Goal: Task Accomplishment & Management: Manage account settings

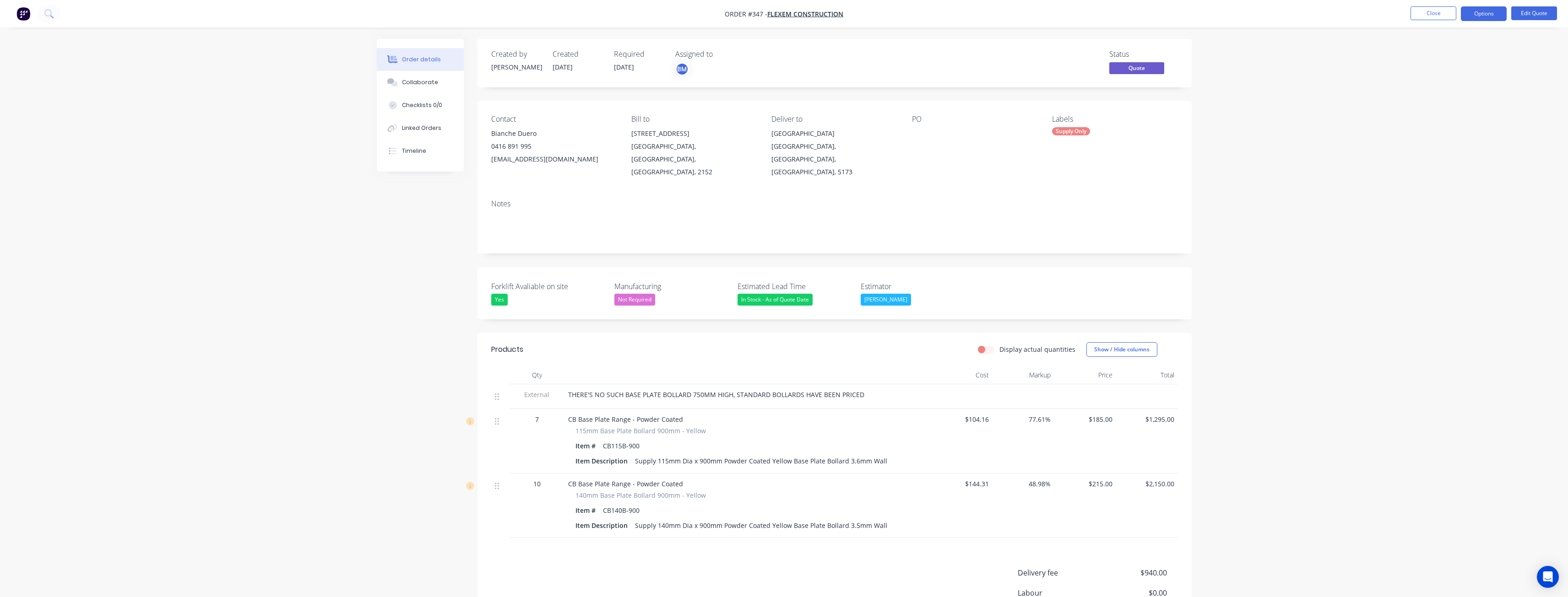
click at [263, 206] on div "Order details Collaborate Checklists 0/0 Linked Orders Timeline Order details C…" at bounding box center [784, 361] width 1568 height 721
click at [386, 230] on div "Created by Budd Created 05/09/25 Required 05/09/25 Assigned to BM Status Quote …" at bounding box center [784, 380] width 815 height 683
click at [149, 235] on div "Order details Collaborate Checklists 0/0 Linked Orders Timeline Order details C…" at bounding box center [784, 361] width 1568 height 721
click at [311, 153] on div "Order details Collaborate Checklists 0/0 Linked Orders Timeline Order details C…" at bounding box center [784, 361] width 1568 height 721
click at [292, 169] on div "Order details Collaborate Checklists 0/0 Linked Orders Timeline Order details C…" at bounding box center [784, 361] width 1568 height 721
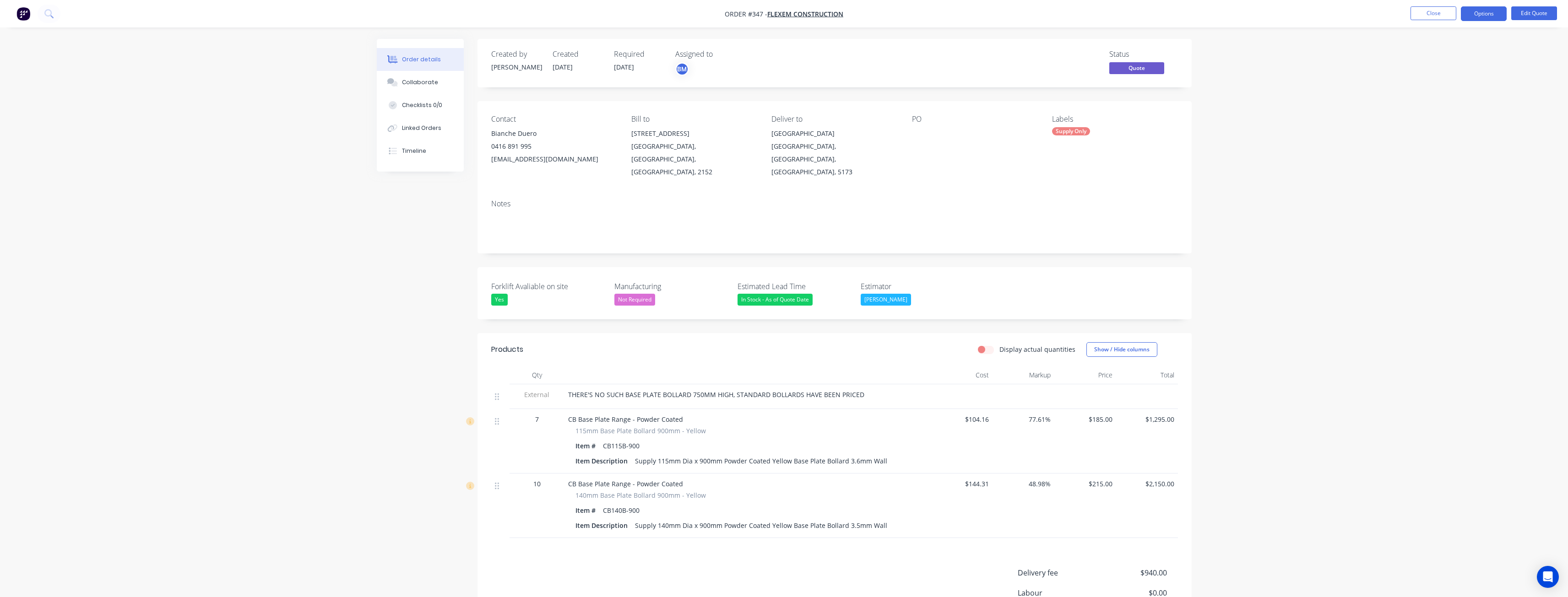
click at [292, 169] on div "Order details Collaborate Checklists 0/0 Linked Orders Timeline Order details C…" at bounding box center [784, 361] width 1568 height 721
click at [292, 174] on div "Order details Collaborate Checklists 0/0 Linked Orders Timeline Order details C…" at bounding box center [784, 361] width 1568 height 721
click at [295, 258] on div "Order details Collaborate Checklists 0/0 Linked Orders Timeline Order details C…" at bounding box center [784, 361] width 1568 height 721
click at [24, 11] on img "button" at bounding box center [23, 13] width 13 height 13
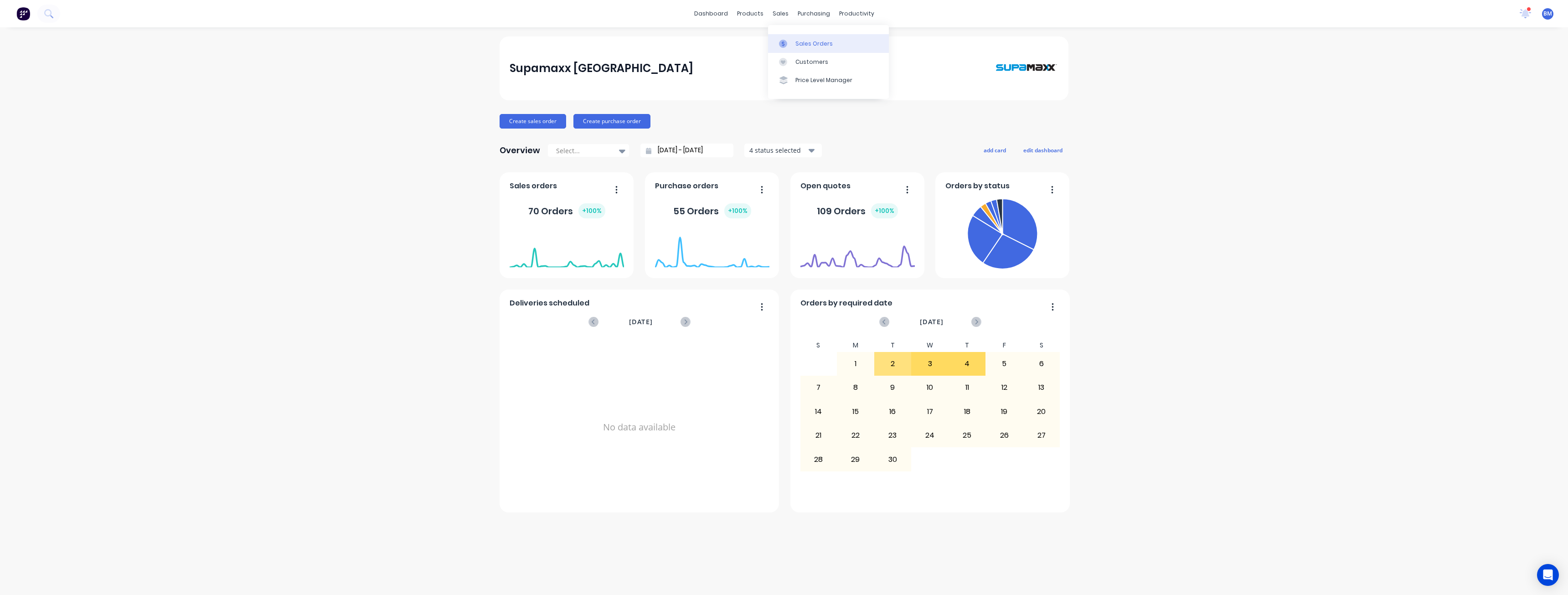
click at [805, 40] on div "Sales Orders" at bounding box center [814, 43] width 37 height 8
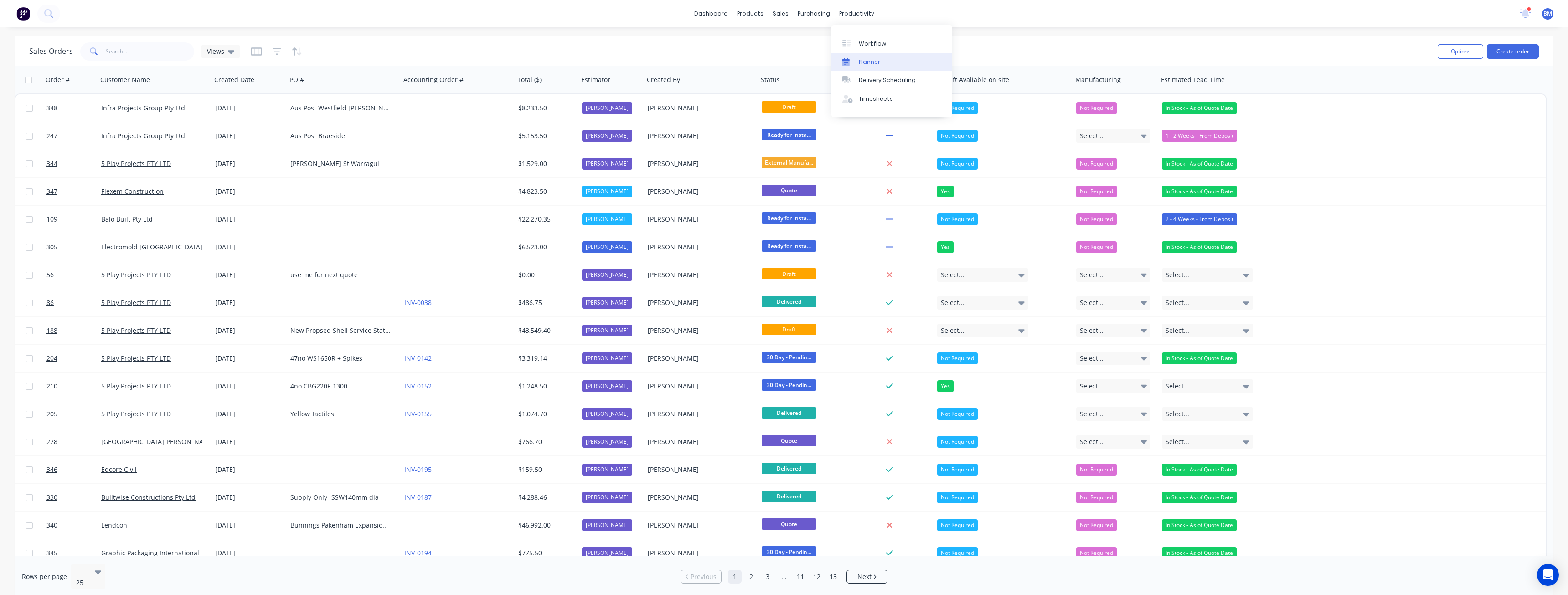
click at [866, 60] on div "Planner" at bounding box center [869, 62] width 21 height 8
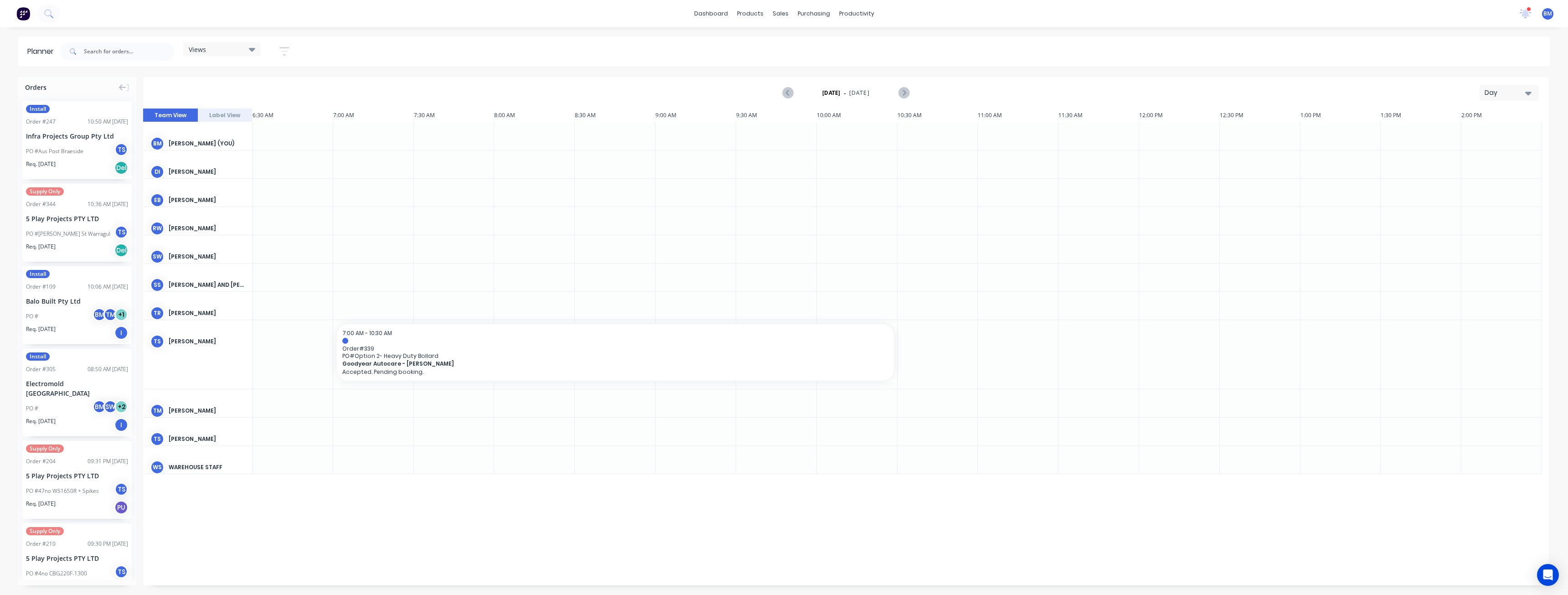
click at [1506, 88] on div "Day" at bounding box center [1505, 93] width 42 height 10
click at [1475, 157] on div "Month" at bounding box center [1493, 153] width 90 height 18
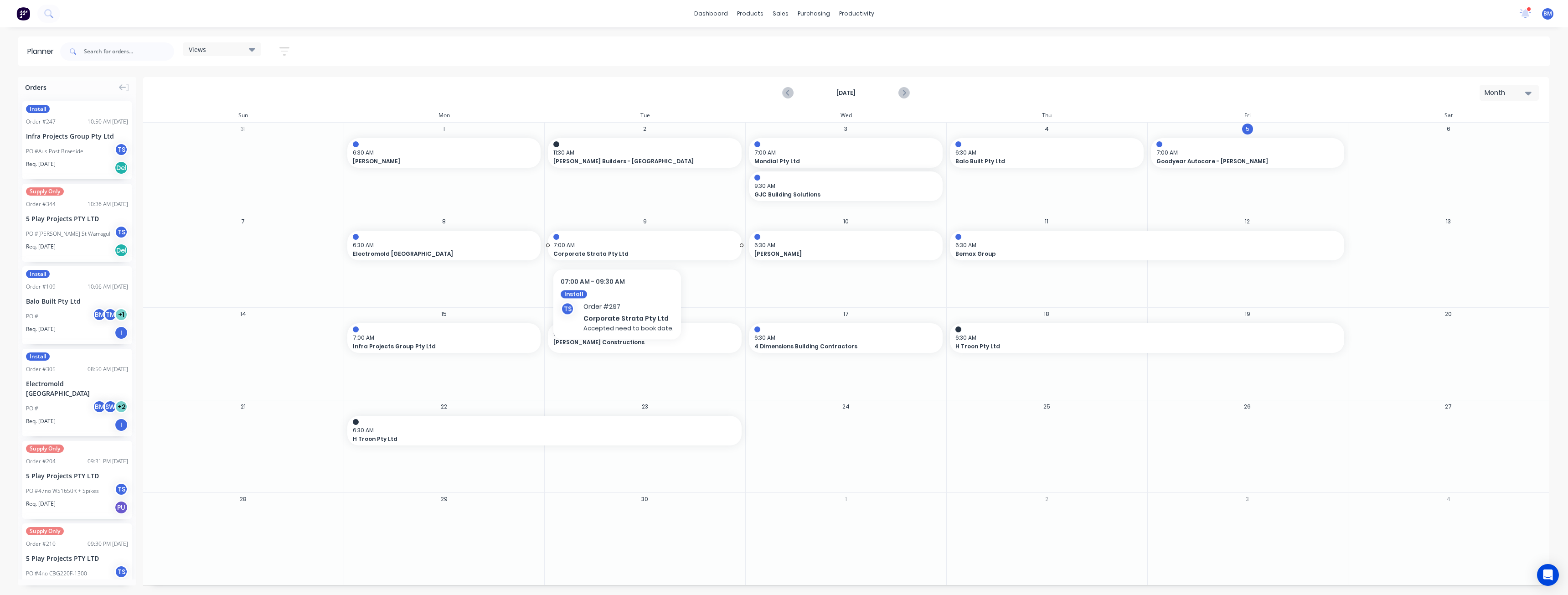
click at [615, 242] on span "7:00 AM" at bounding box center [642, 245] width 178 height 8
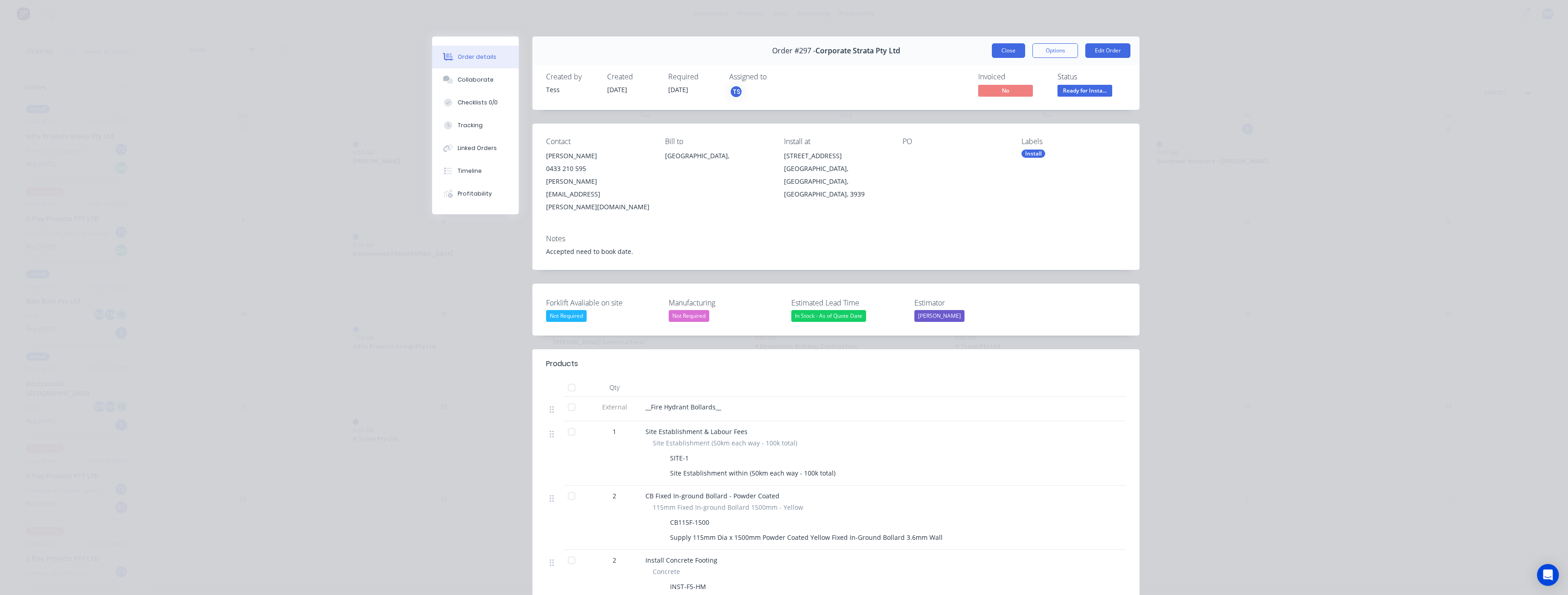
click at [999, 48] on button "Close" at bounding box center [1008, 51] width 33 height 15
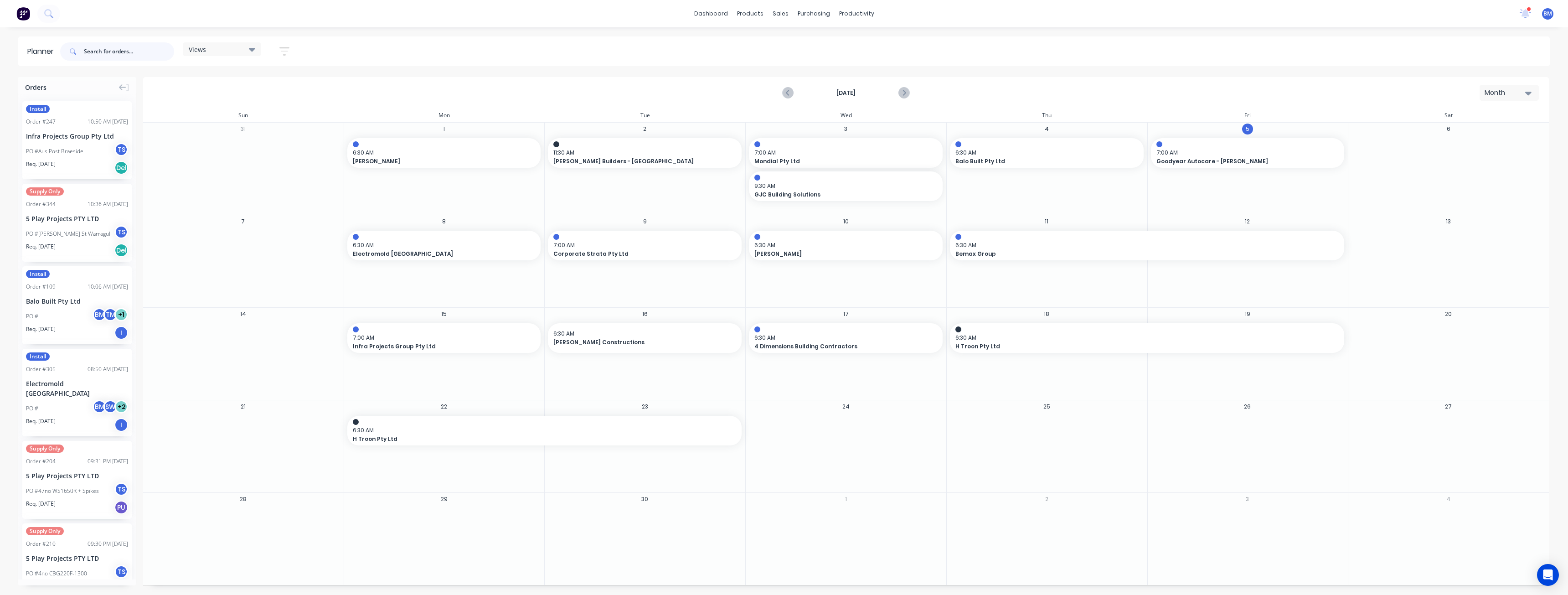
click at [96, 51] on input "text" at bounding box center [129, 52] width 90 height 18
type input "ireland brown"
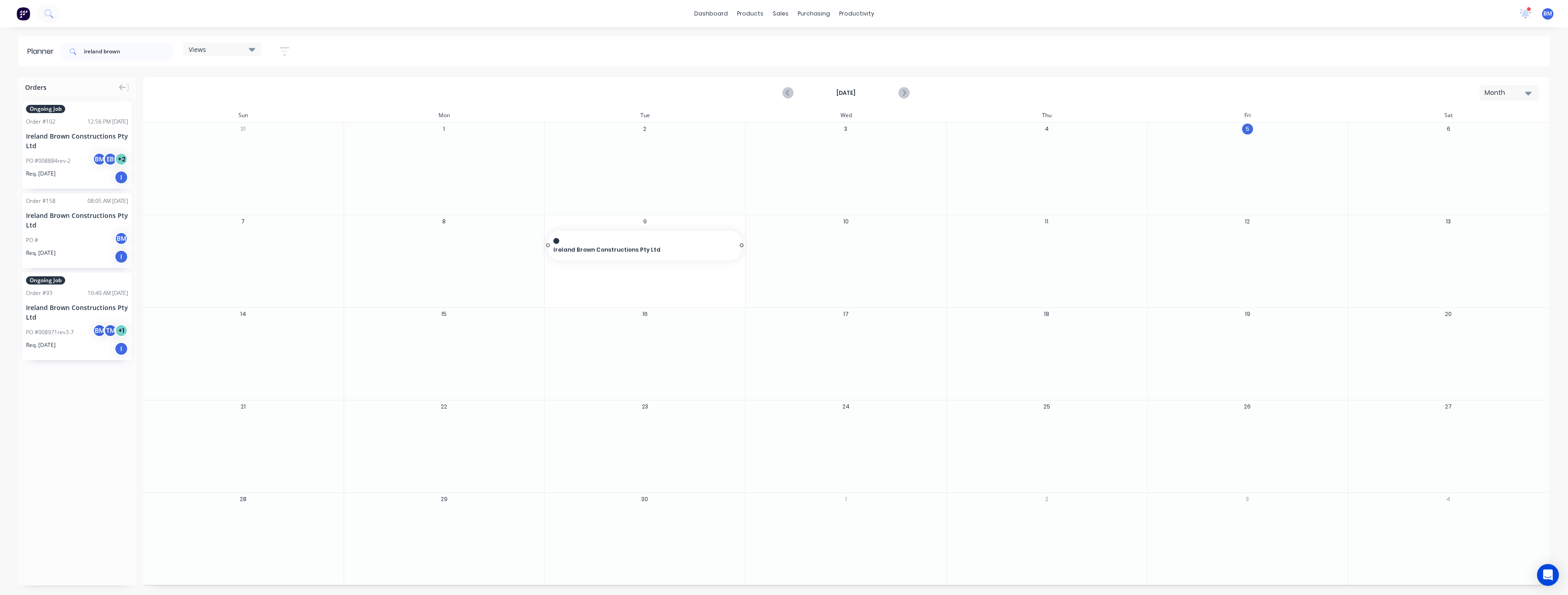
drag, startPoint x: 63, startPoint y: 132, endPoint x: 604, endPoint y: 248, distance: 553.3
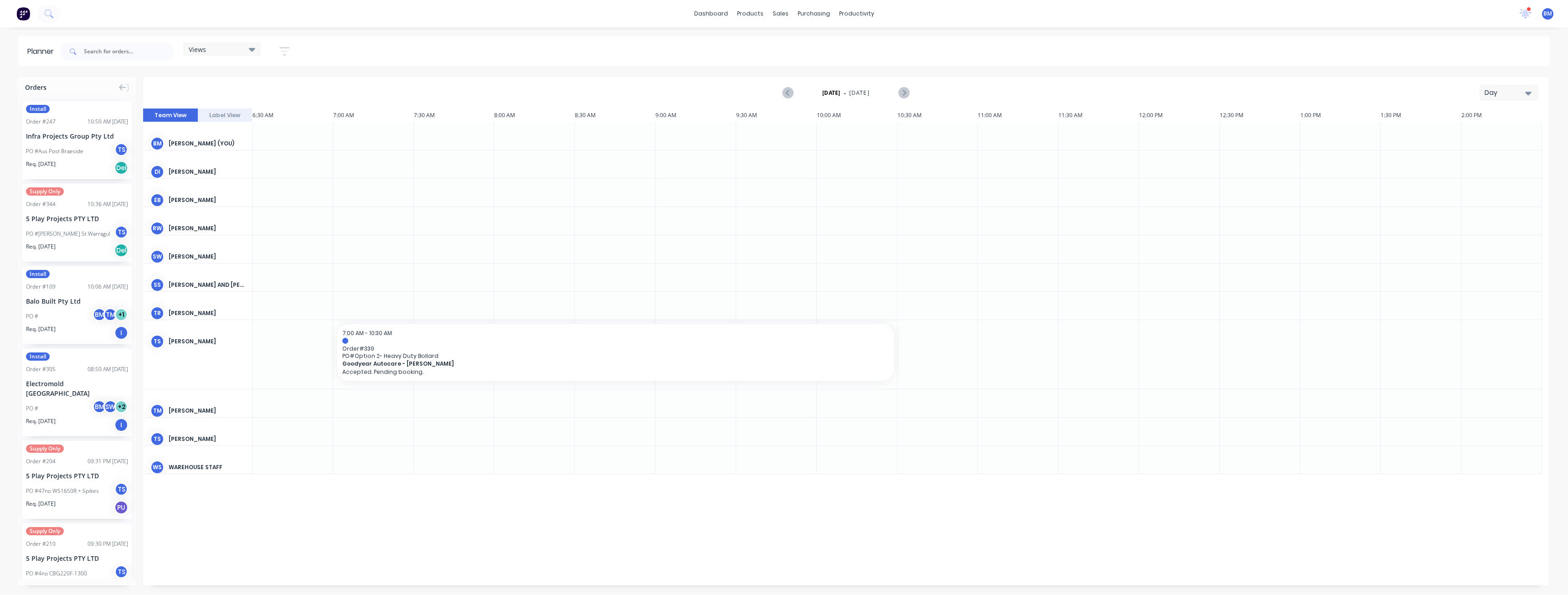
click at [1505, 96] on div "Day" at bounding box center [1505, 93] width 42 height 10
click at [1472, 152] on div "Month" at bounding box center [1493, 153] width 90 height 18
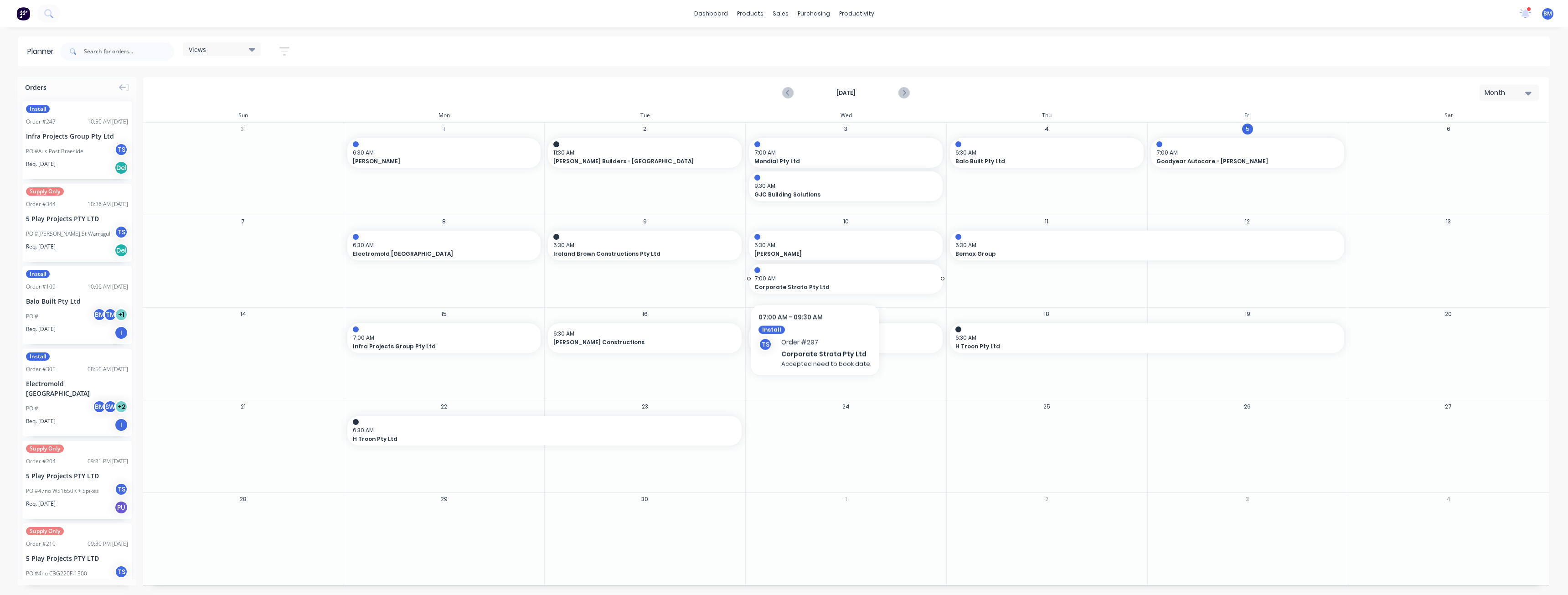
click at [814, 277] on span "7:00 AM" at bounding box center [843, 278] width 178 height 8
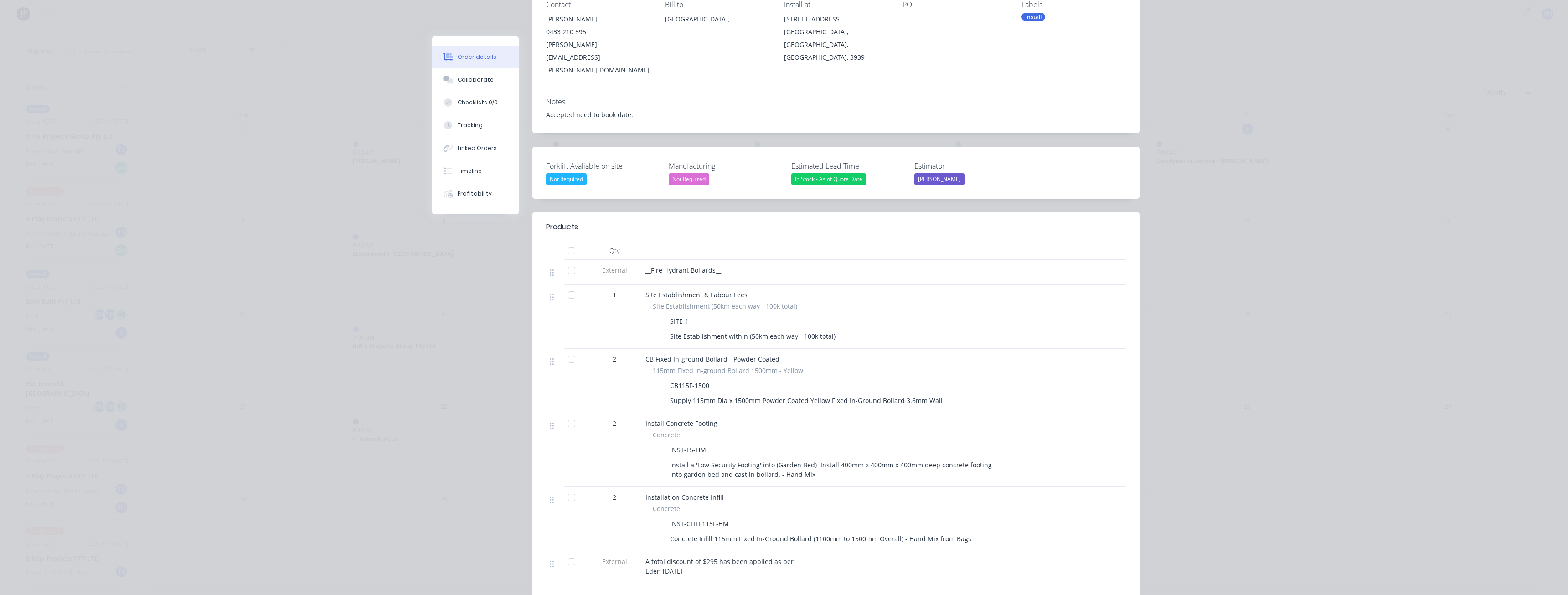
scroll to position [91, 0]
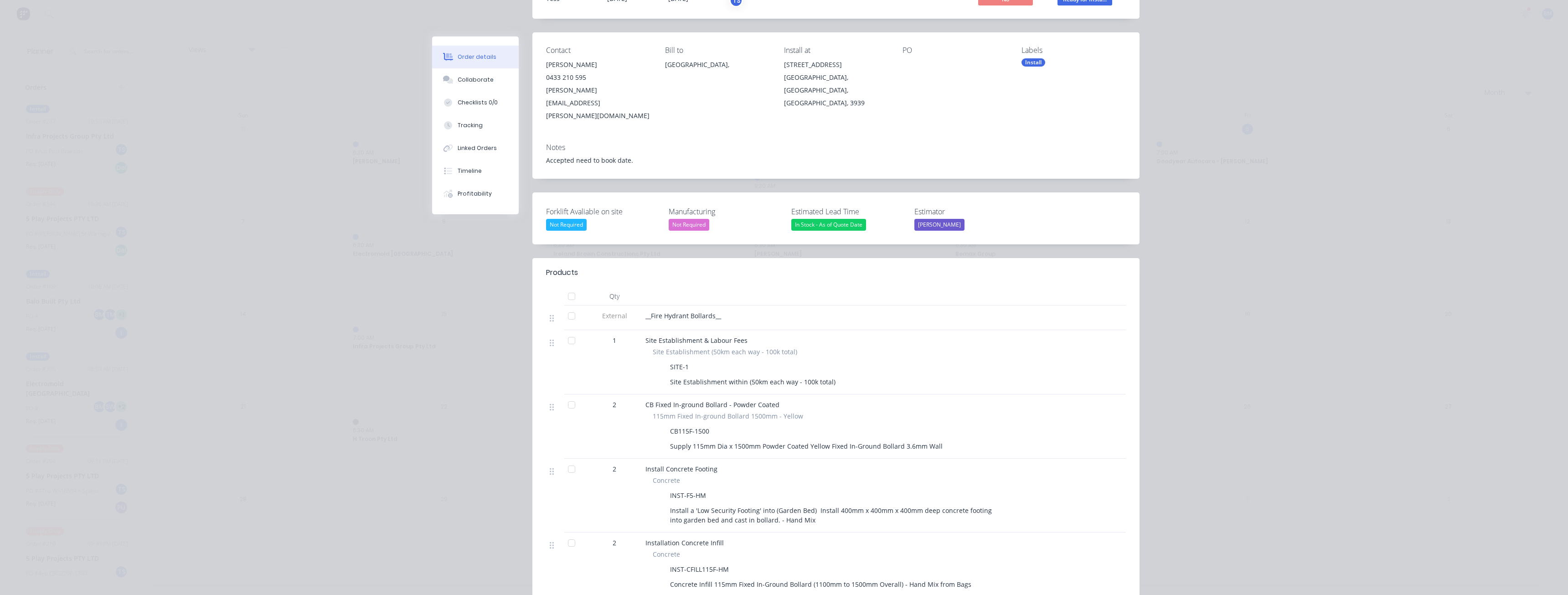
click at [895, 311] on div "__Fire Hydrant Bollards__" at bounding box center [824, 316] width 357 height 10
click at [886, 287] on div at bounding box center [824, 297] width 365 height 18
click at [97, 281] on div "Order details Collaborate Checklists 0/0 Tracking Linked Orders Timeline Profit…" at bounding box center [784, 297] width 1568 height 595
click at [322, 324] on div "Order details Collaborate Checklists 0/0 Tracking Linked Orders Timeline Profit…" at bounding box center [784, 297] width 1568 height 595
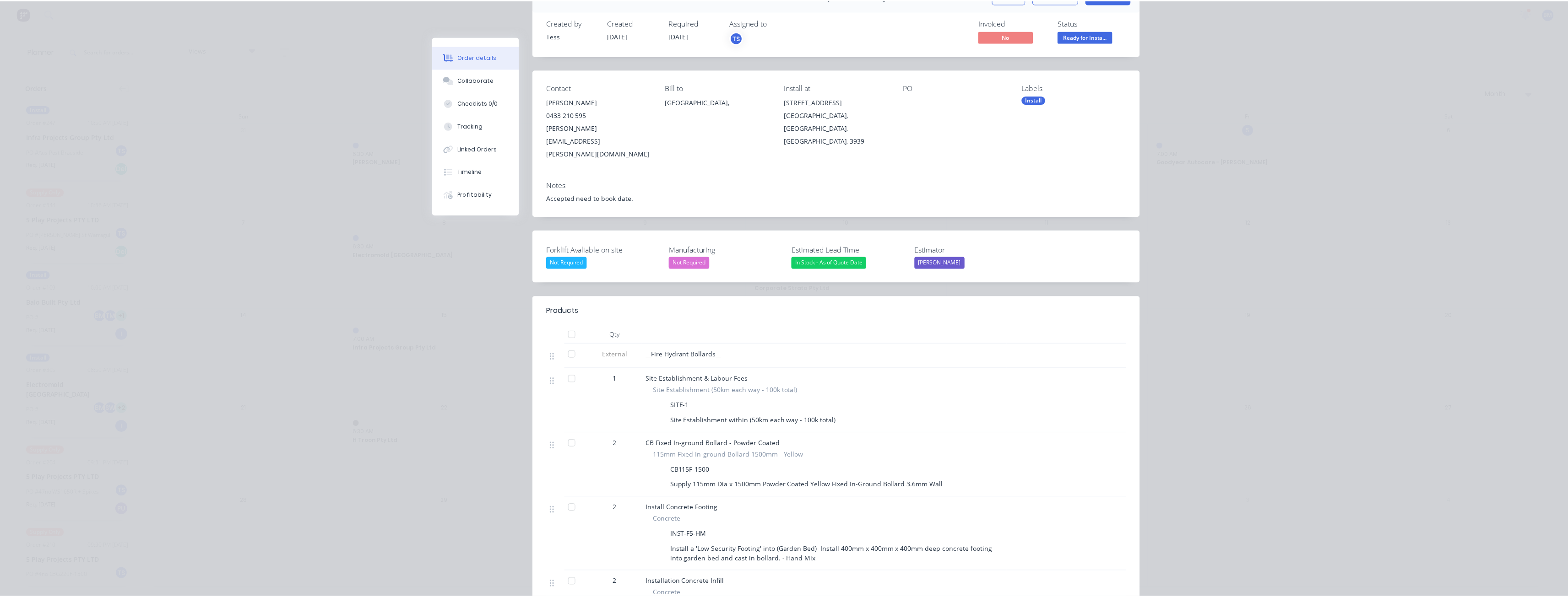
scroll to position [0, 0]
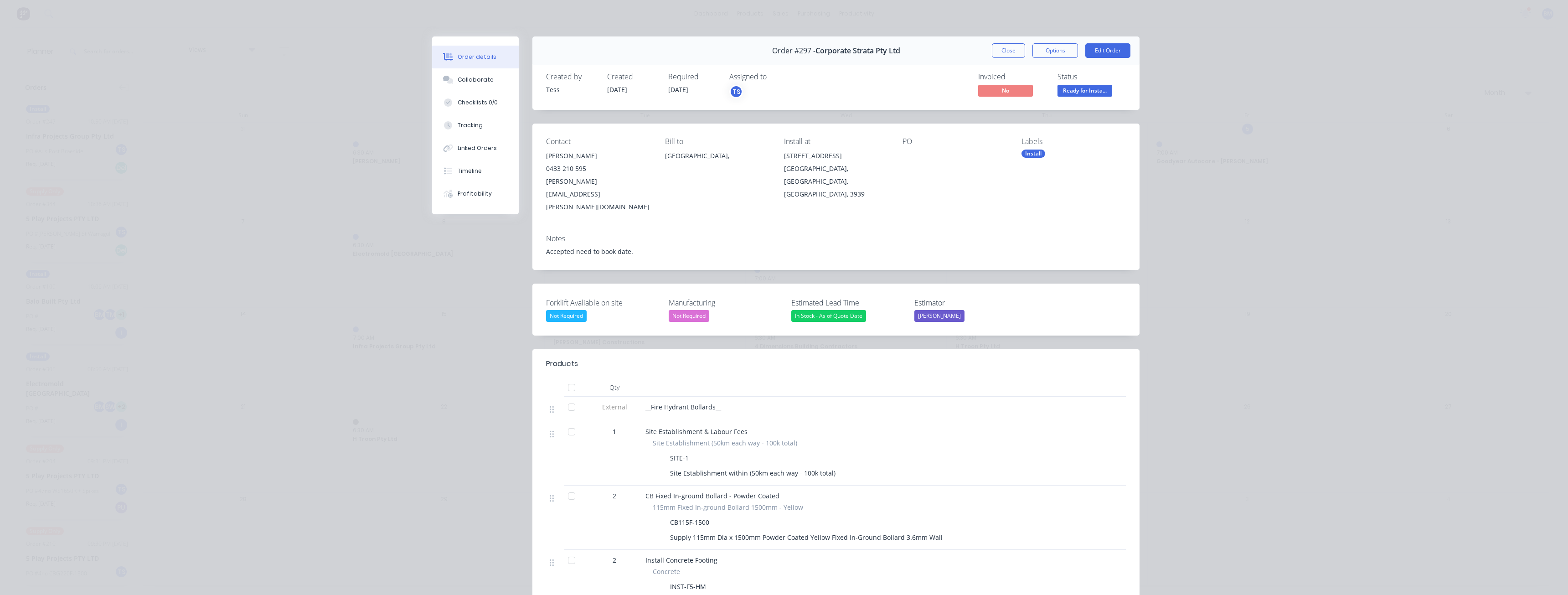
click at [273, 128] on div "Order details Collaborate Checklists 0/0 Tracking Linked Orders Timeline Profit…" at bounding box center [784, 297] width 1568 height 595
click at [1003, 48] on button "Close" at bounding box center [1008, 51] width 33 height 15
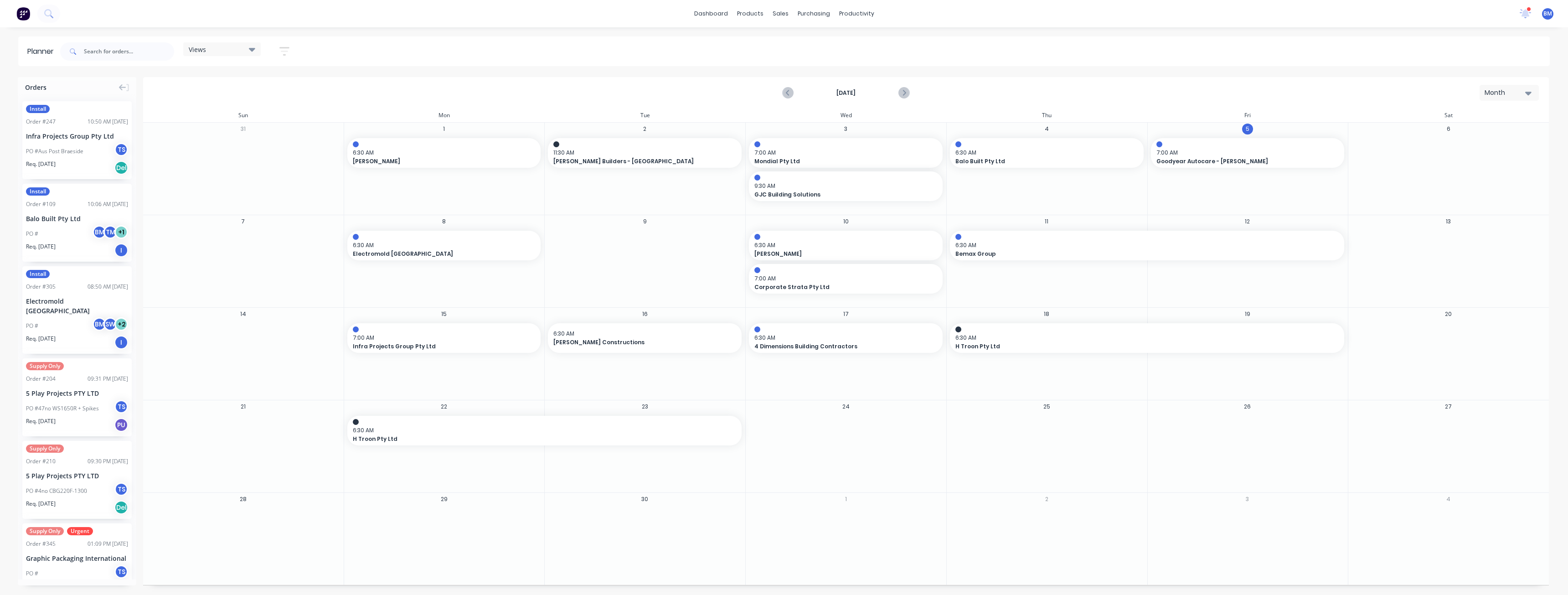
click at [449, 86] on div "[DATE] Month" at bounding box center [846, 93] width 1404 height 30
click at [800, 38] on link "Sales Orders" at bounding box center [828, 43] width 121 height 18
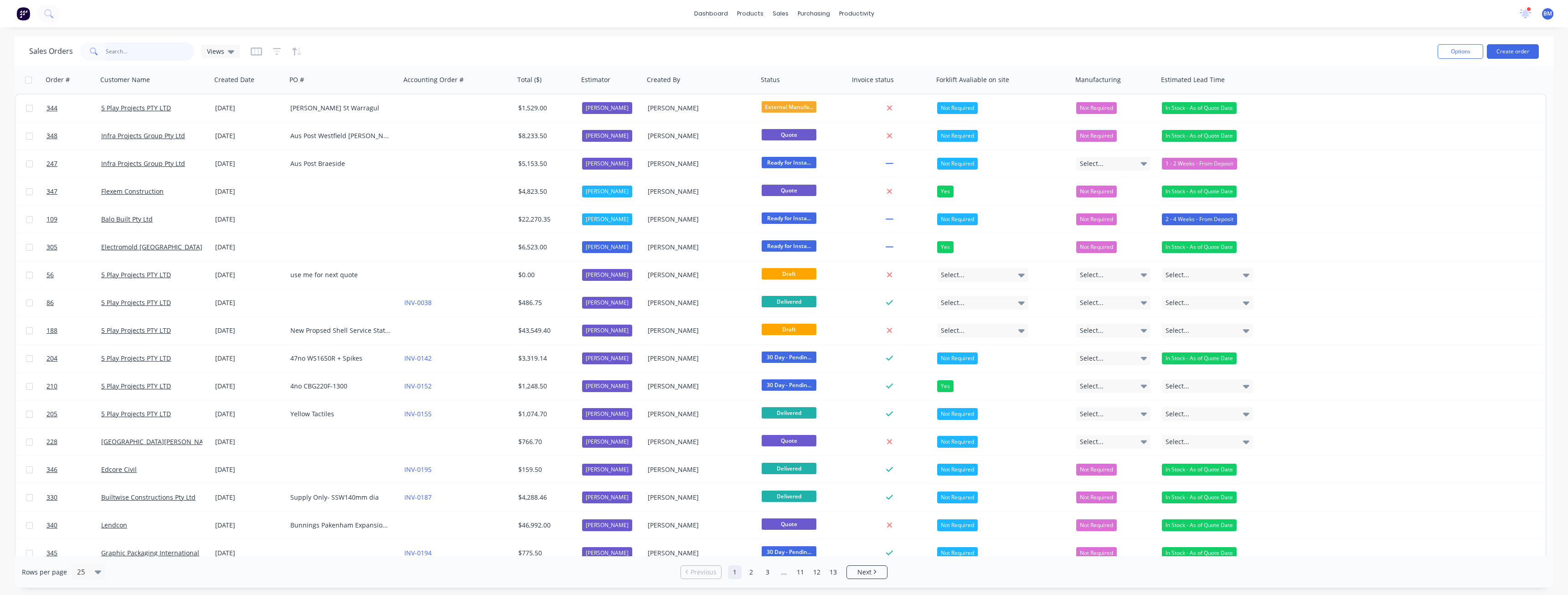
click at [133, 52] on input "text" at bounding box center [150, 52] width 89 height 18
type input "[PERSON_NAME]"
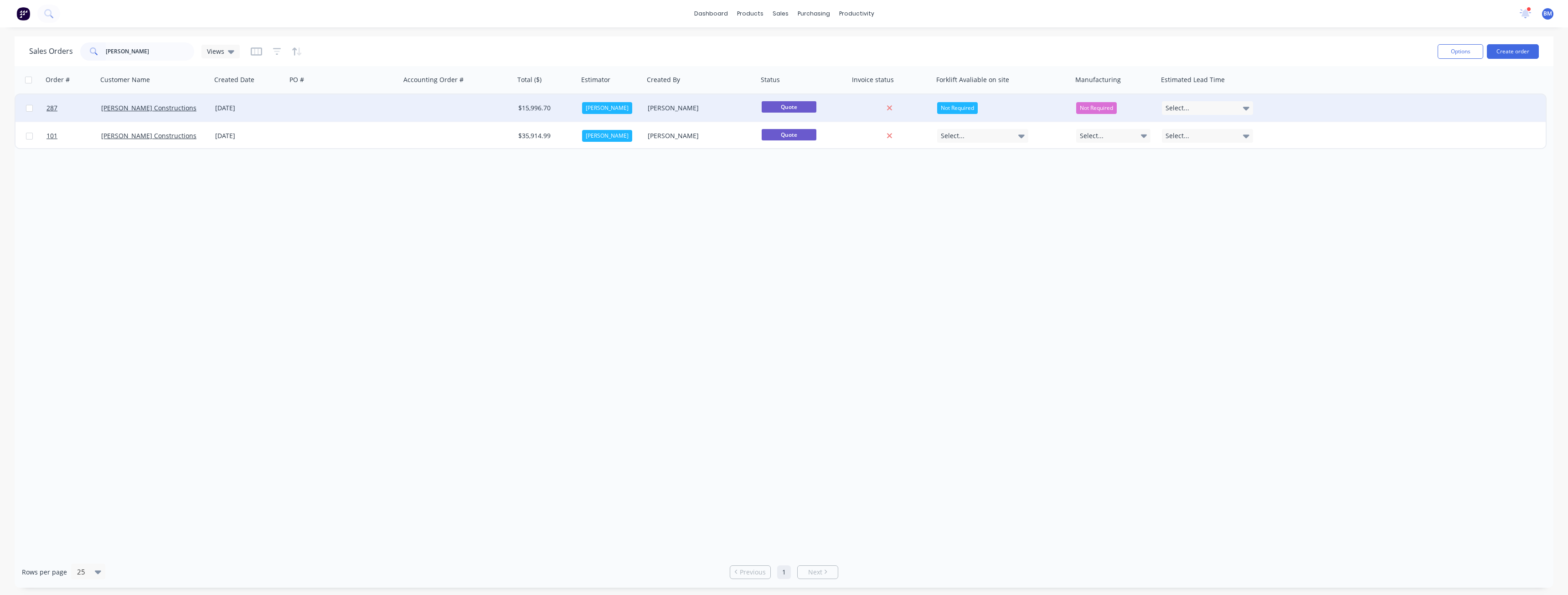
click at [304, 107] on div at bounding box center [343, 108] width 114 height 27
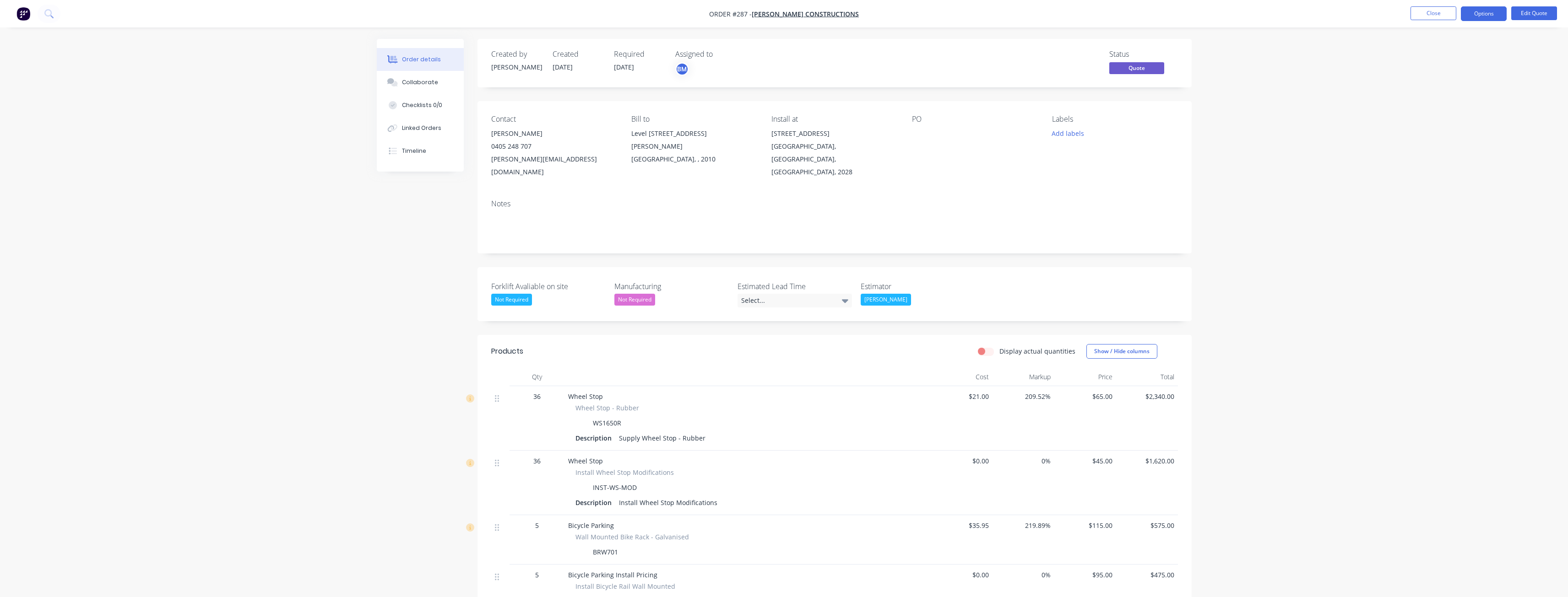
click at [1482, 15] on button "Options" at bounding box center [1484, 13] width 46 height 15
click at [1423, 52] on div "Quote" at bounding box center [1456, 56] width 84 height 13
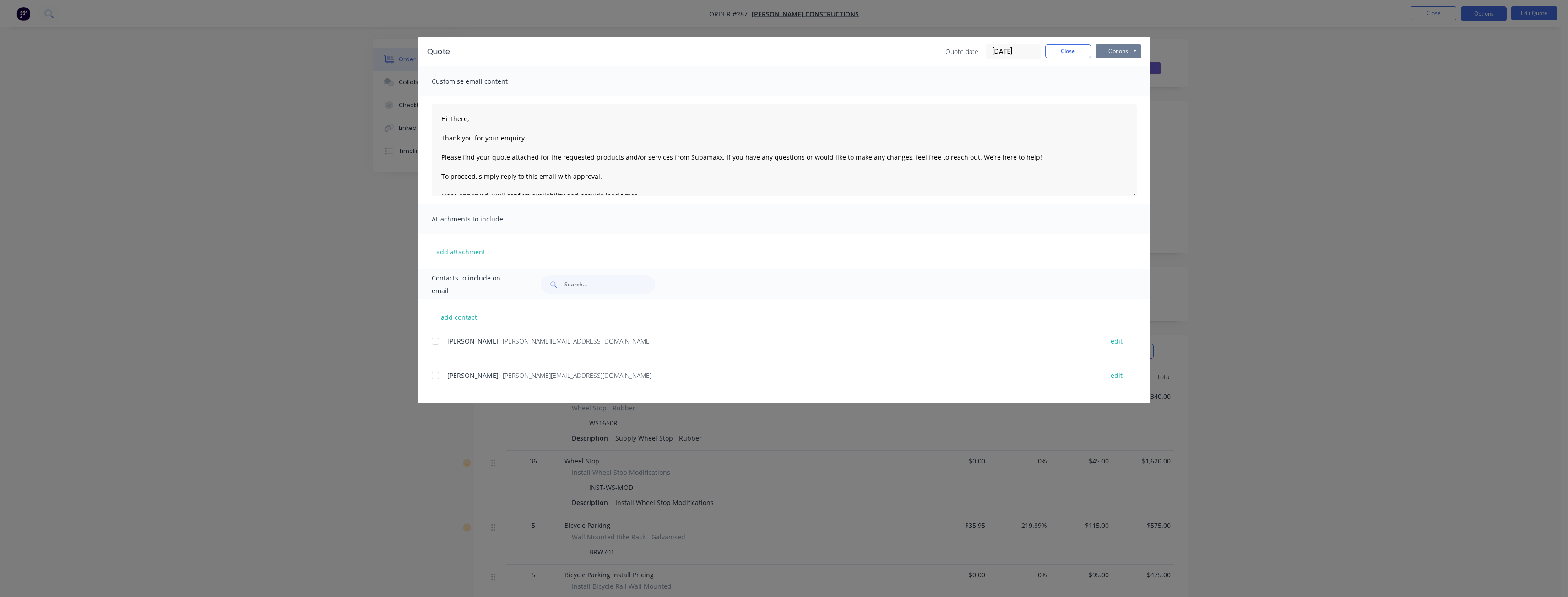
click at [1111, 53] on button "Options" at bounding box center [1118, 51] width 46 height 13
click at [1113, 68] on button "Preview" at bounding box center [1125, 67] width 59 height 15
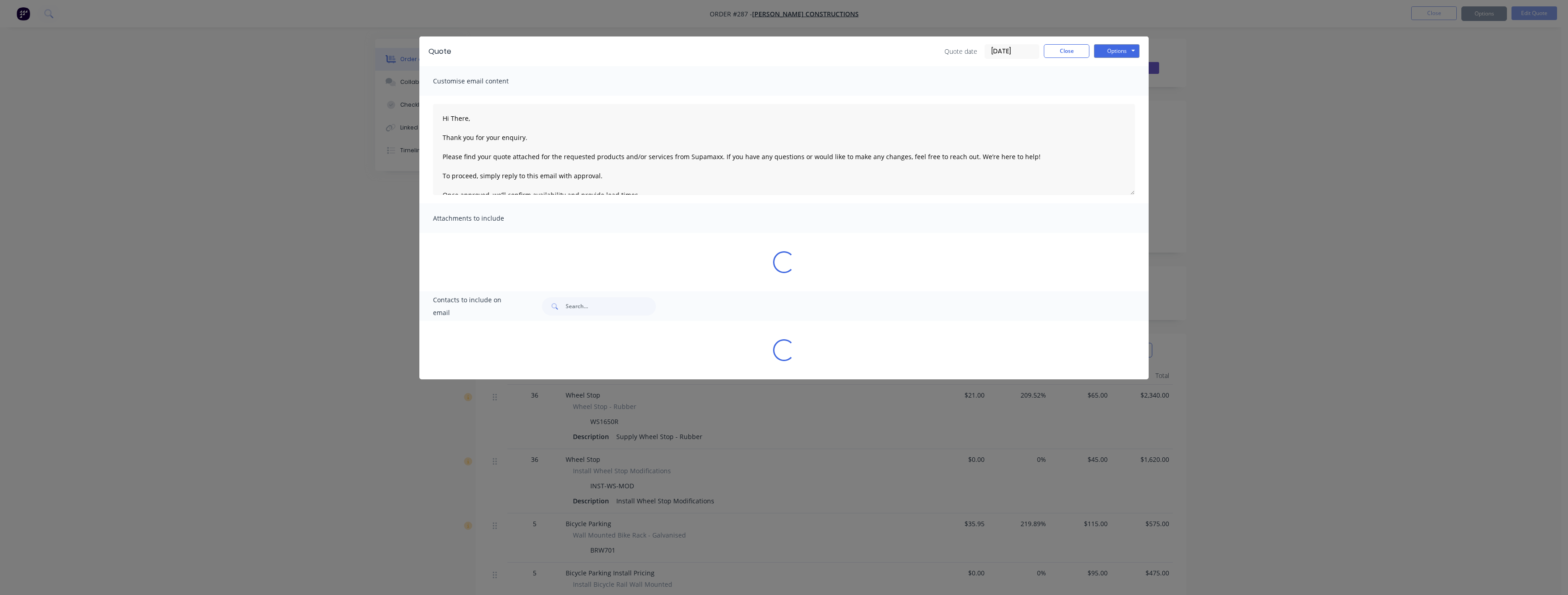
type textarea "Hi There, Thank you for your enquiry. Please find your quote attached for the r…"
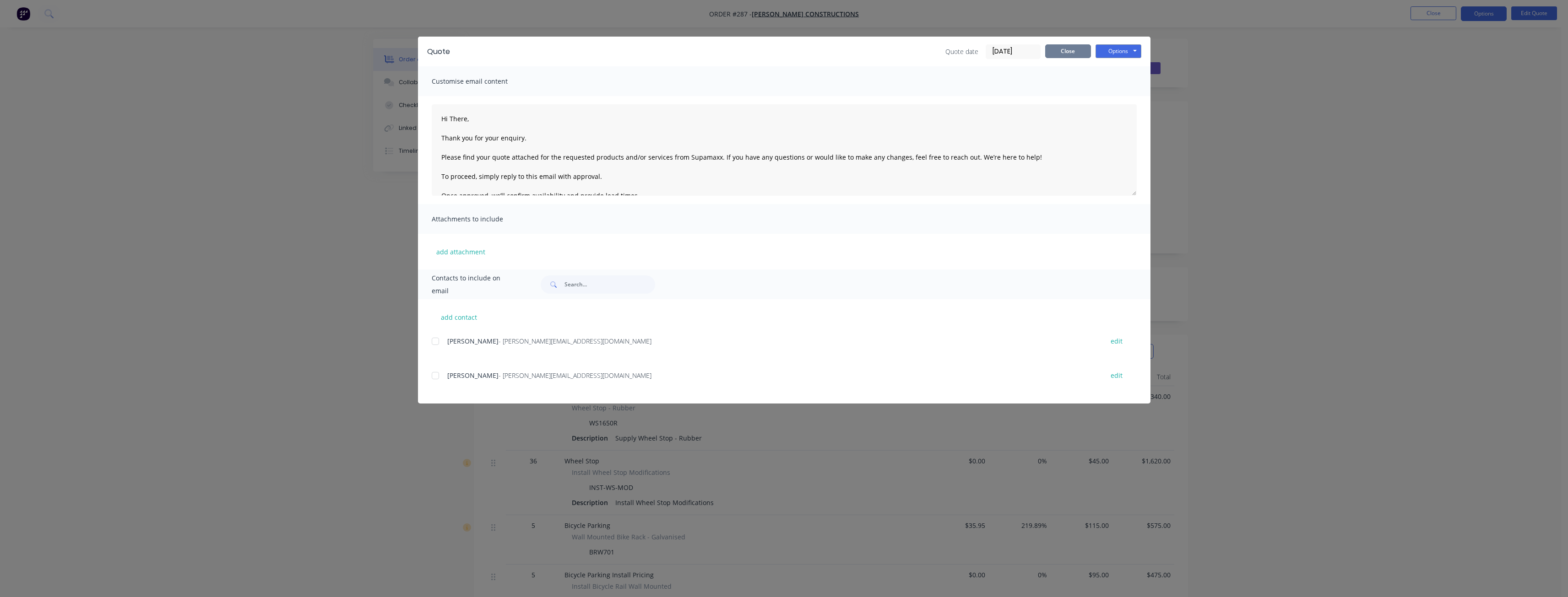
click at [1072, 46] on button "Close" at bounding box center [1068, 51] width 46 height 13
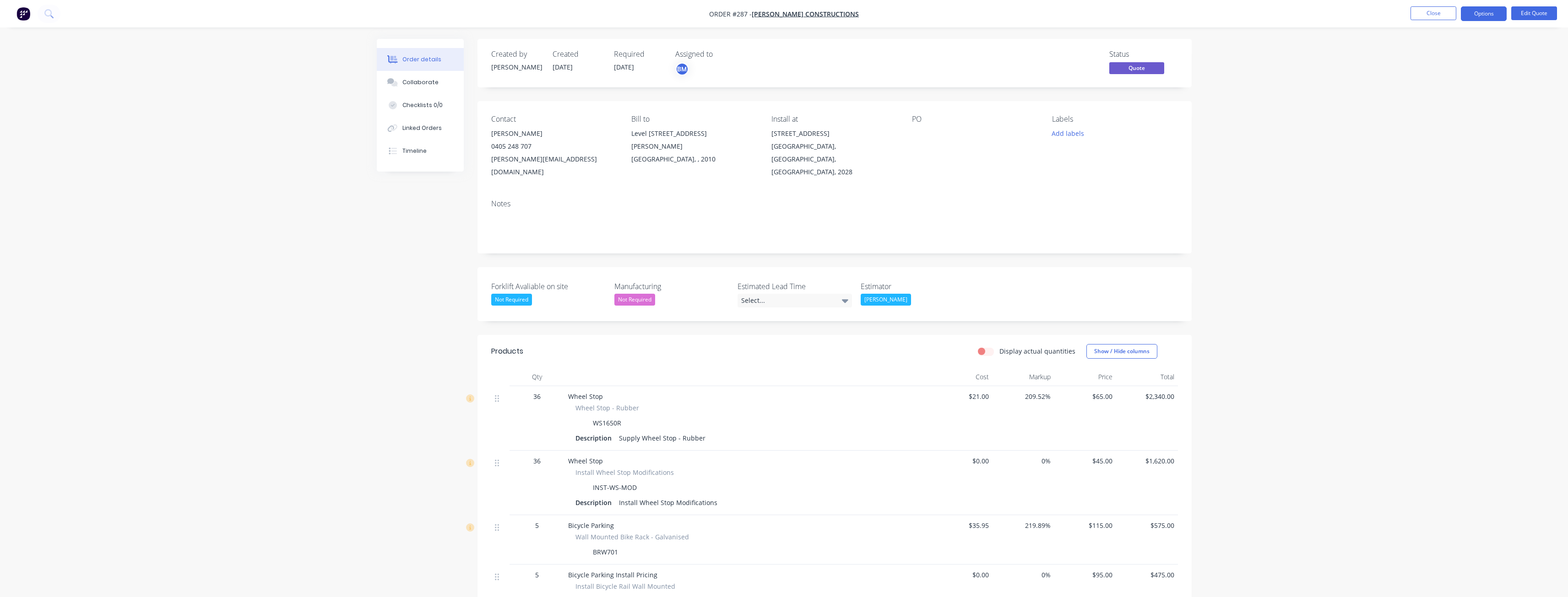
click at [1528, 13] on button "Edit Quote" at bounding box center [1534, 13] width 46 height 13
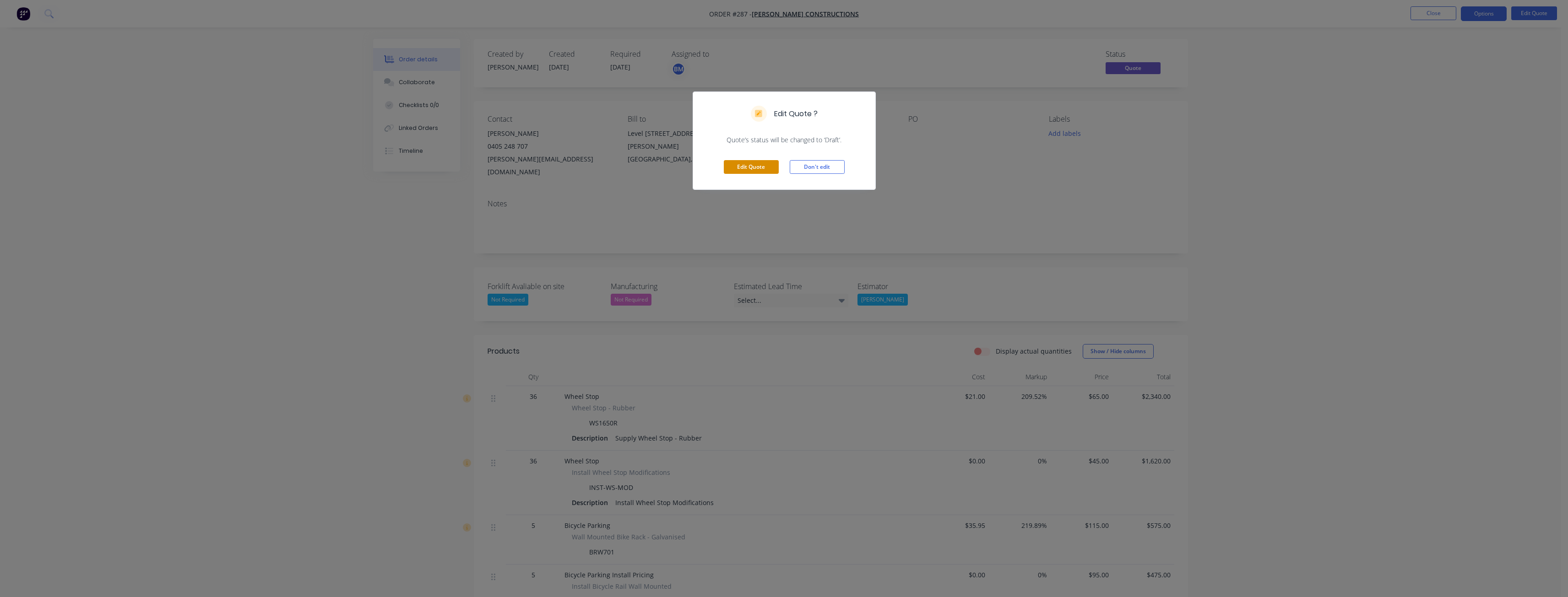
click at [754, 166] on button "Edit Quote" at bounding box center [751, 167] width 55 height 13
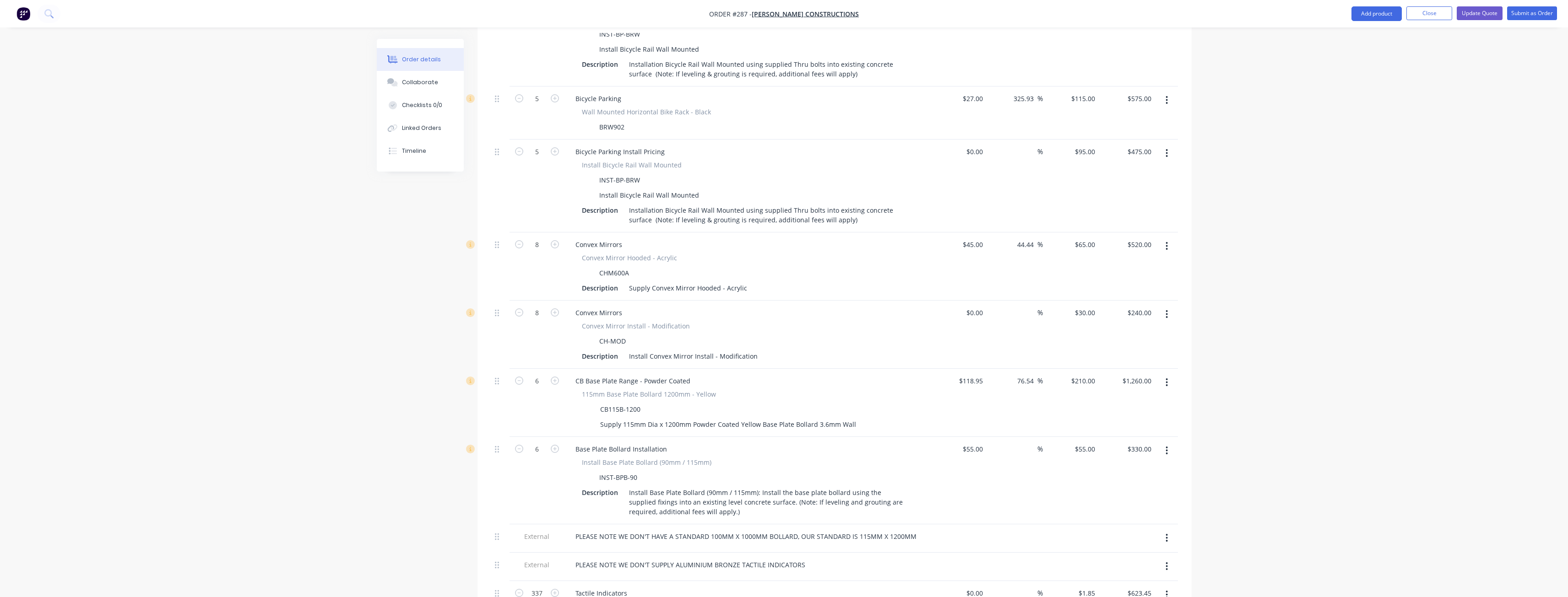
scroll to position [598, 0]
click at [295, 235] on div "Order details Collaborate Checklists 0/0 Linked Orders Timeline Order details C…" at bounding box center [784, 287] width 1568 height 1770
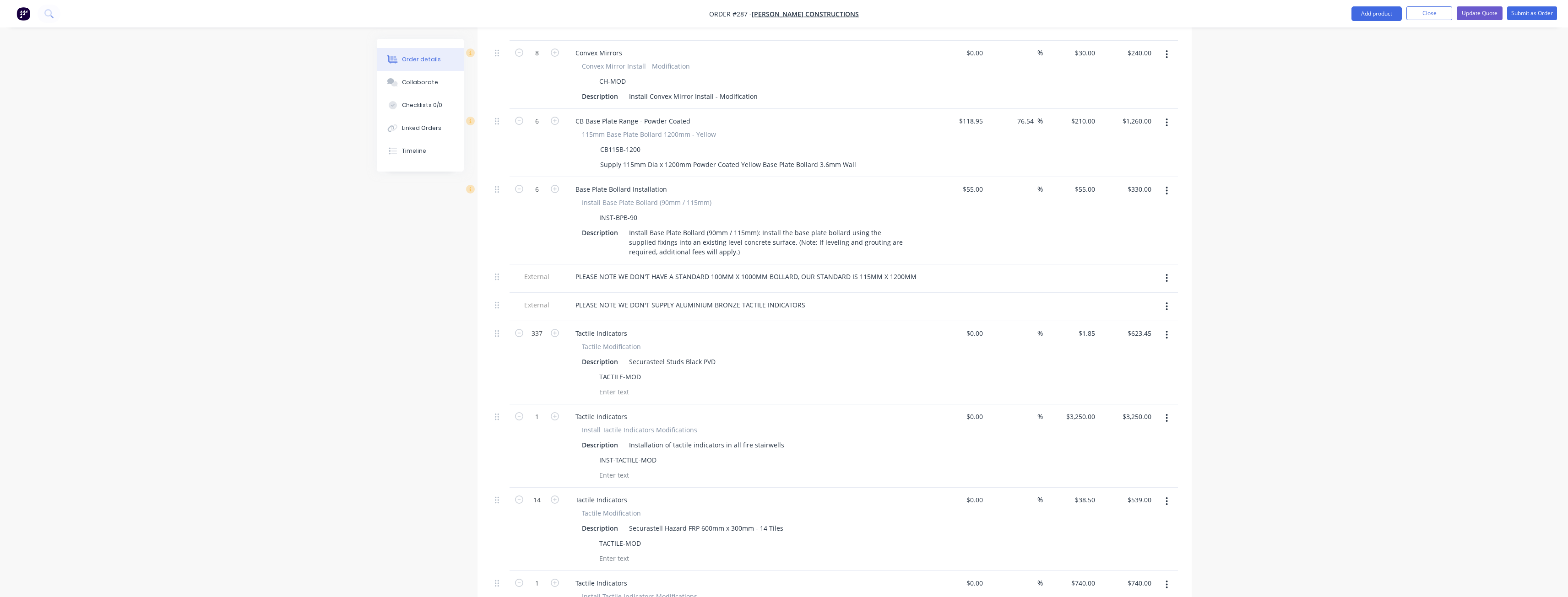
scroll to position [826, 0]
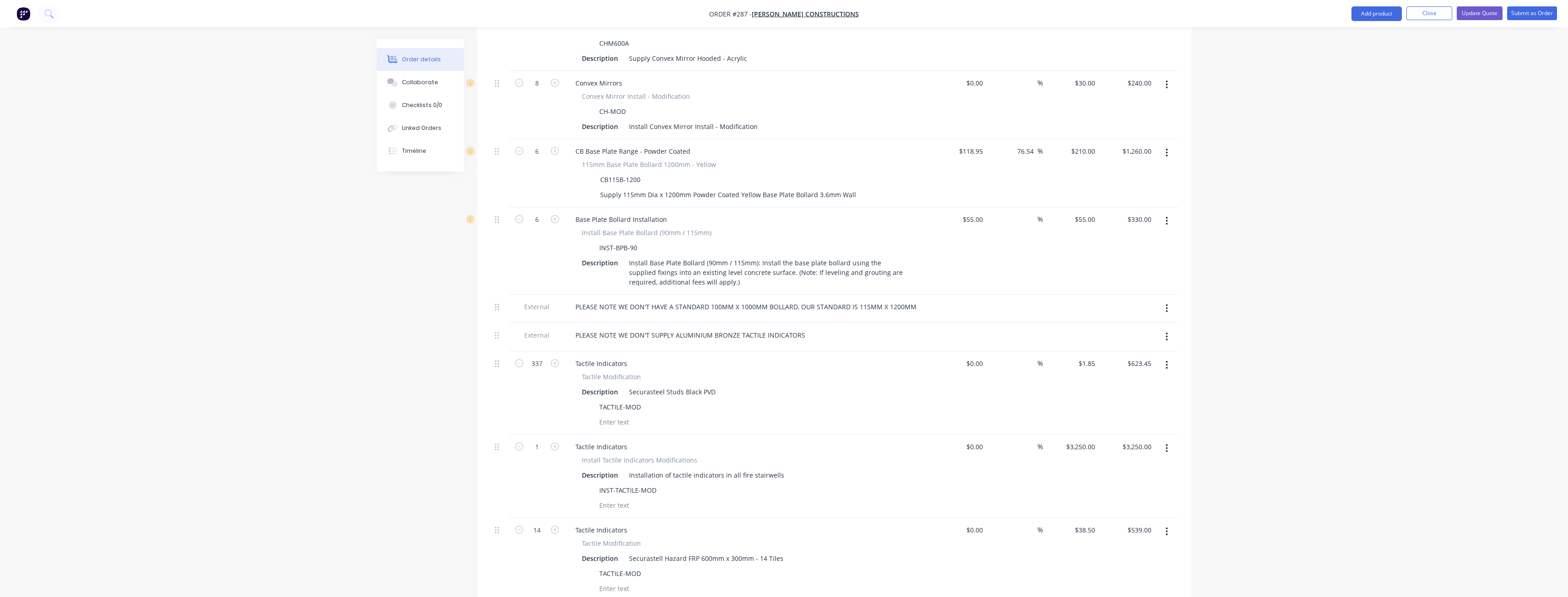
click at [187, 141] on div "Order details Collaborate Checklists 0/0 Linked Orders Timeline Order details C…" at bounding box center [784, 59] width 1568 height 1770
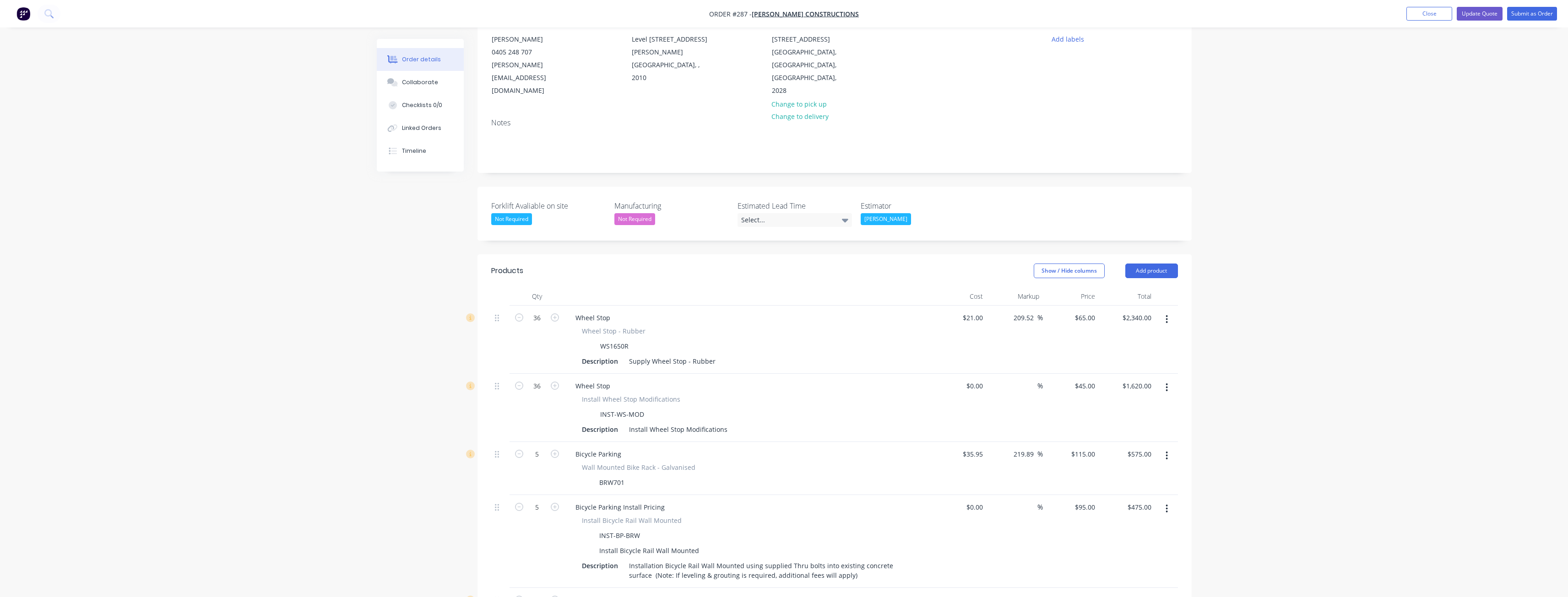
scroll to position [0, 0]
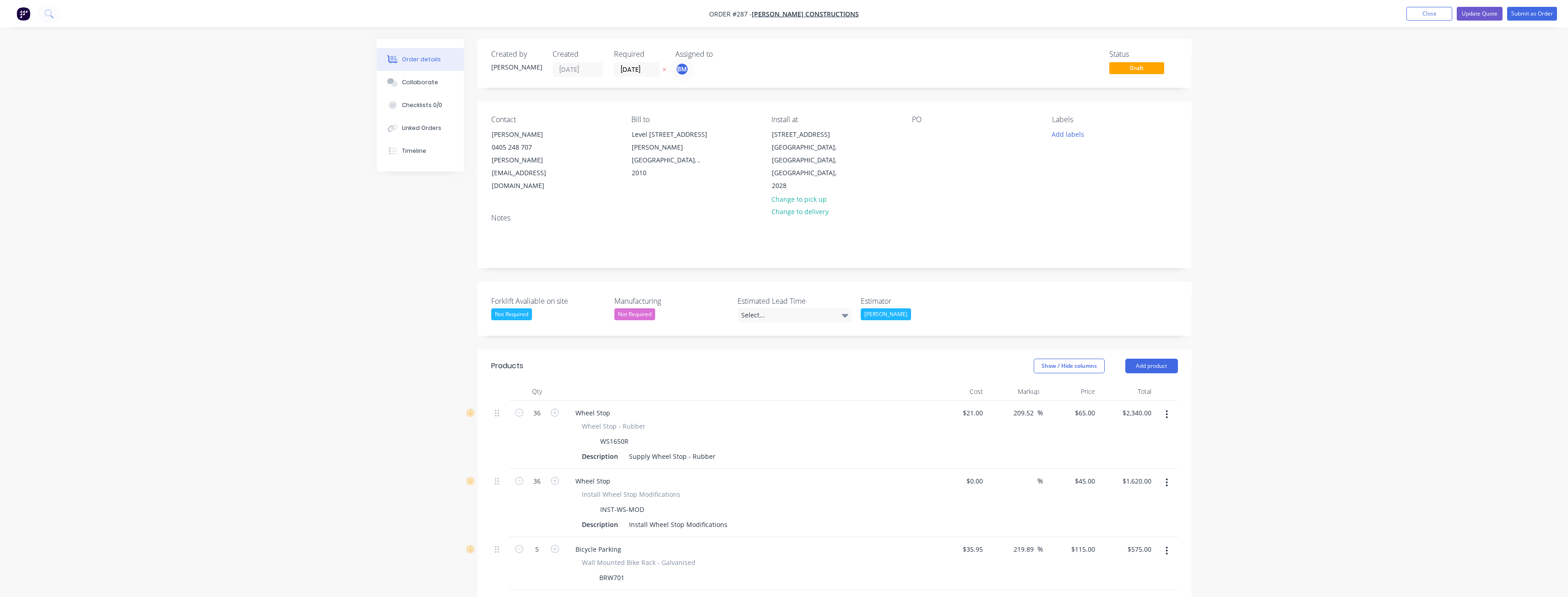
click at [24, 11] on img "button" at bounding box center [23, 13] width 13 height 13
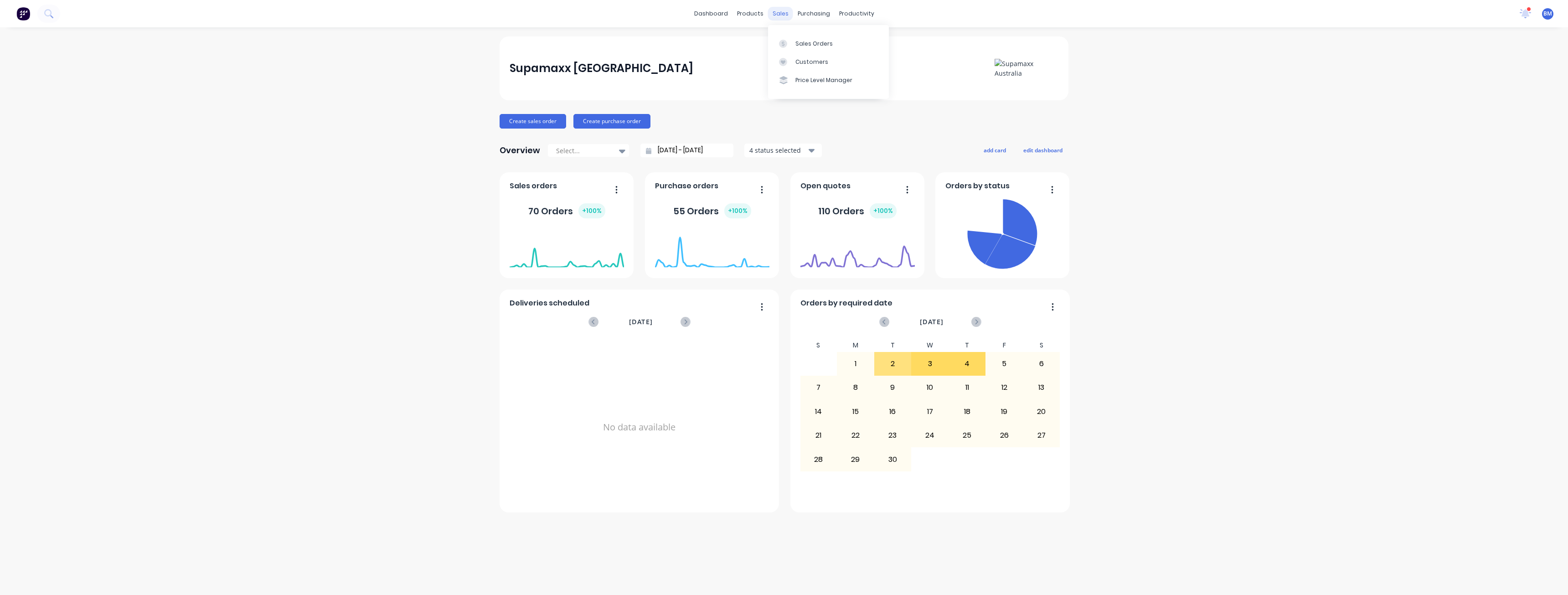
click at [780, 13] on div "sales" at bounding box center [780, 13] width 25 height 13
click at [805, 38] on link "Sales Orders" at bounding box center [828, 43] width 121 height 18
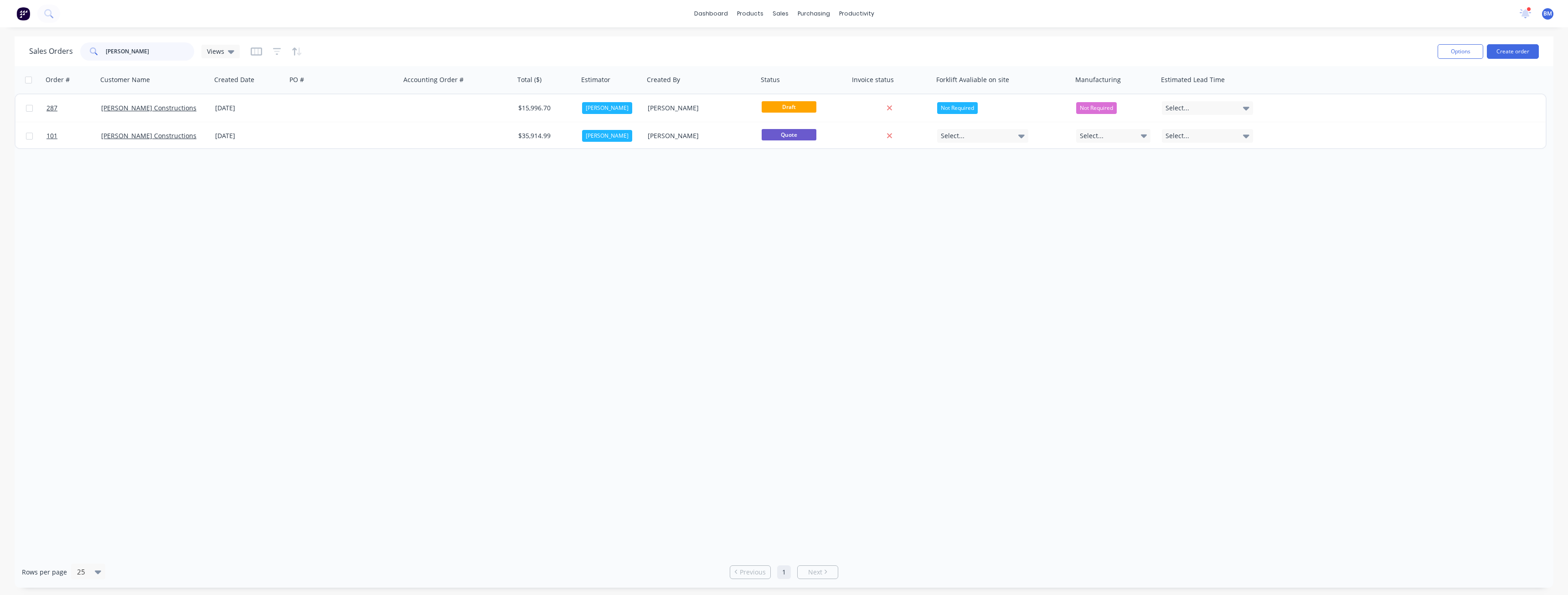
drag, startPoint x: 133, startPoint y: 49, endPoint x: 96, endPoint y: 55, distance: 37.5
click at [96, 55] on div "[PERSON_NAME]" at bounding box center [137, 52] width 114 height 18
type input "mainbrace"
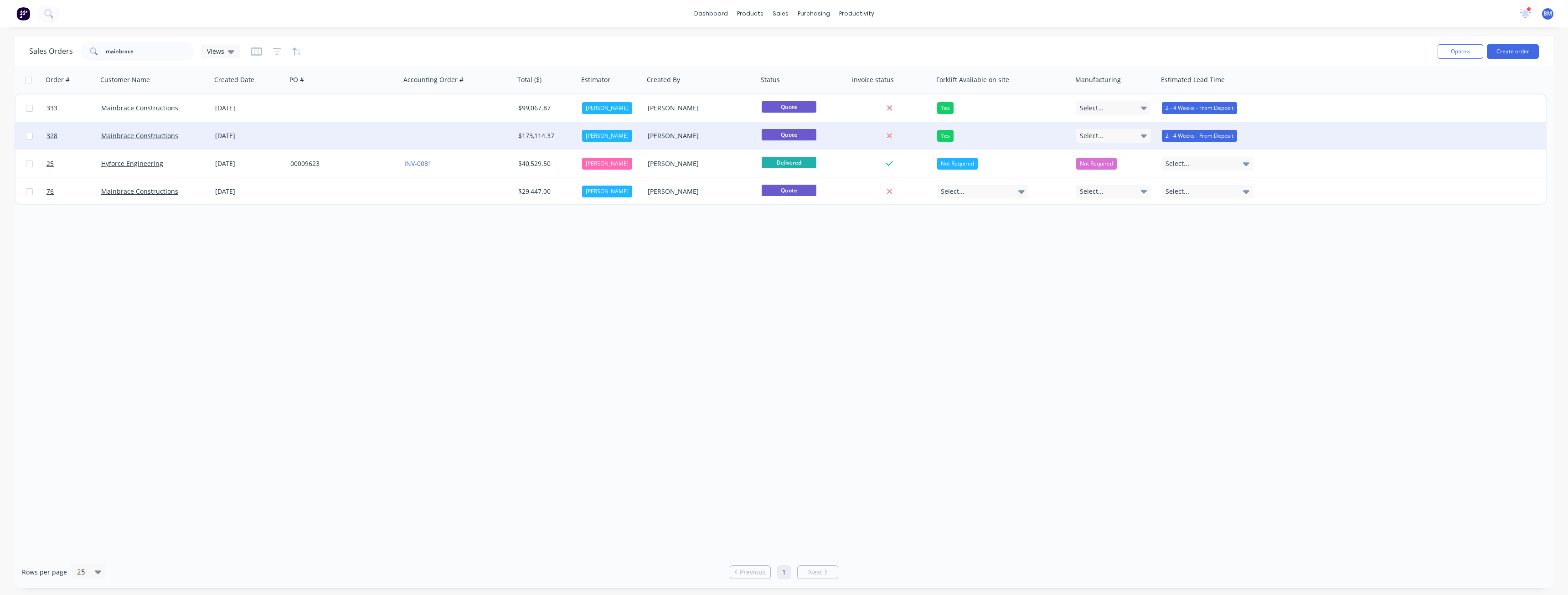
click at [346, 135] on div at bounding box center [343, 136] width 114 height 27
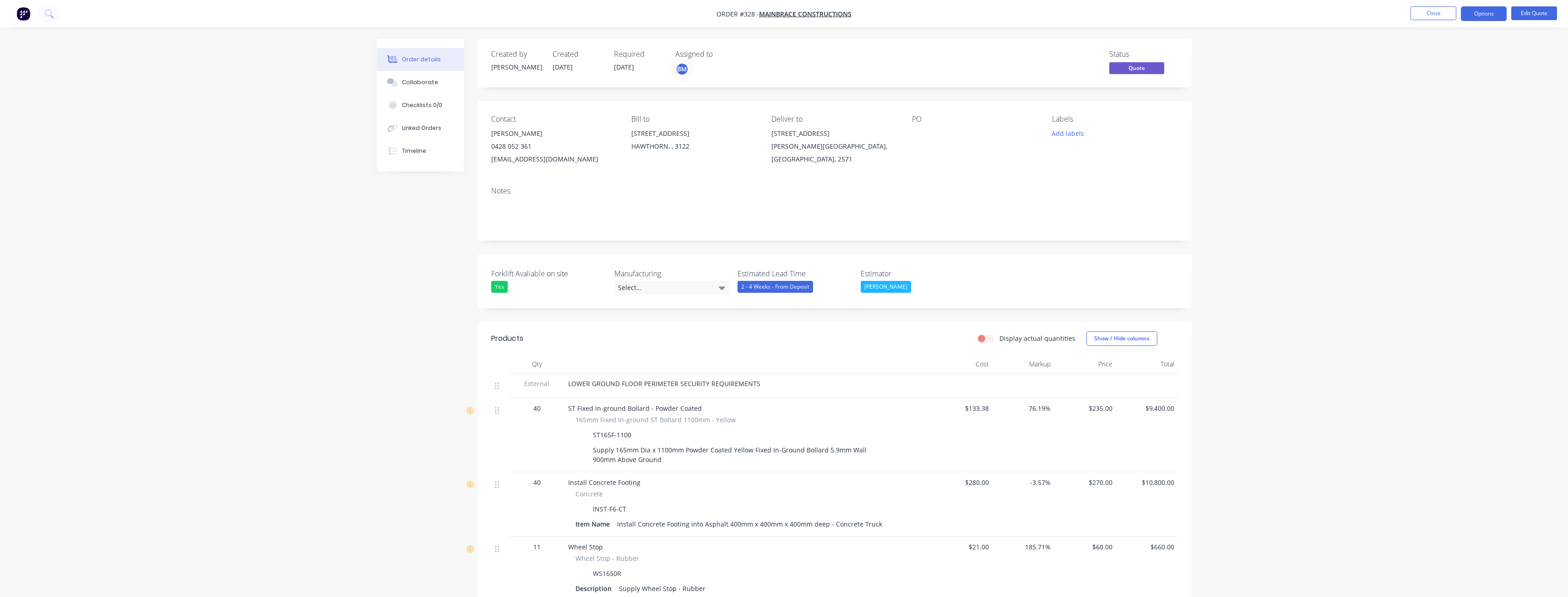
drag, startPoint x: 143, startPoint y: 75, endPoint x: 326, endPoint y: 48, distance: 185.0
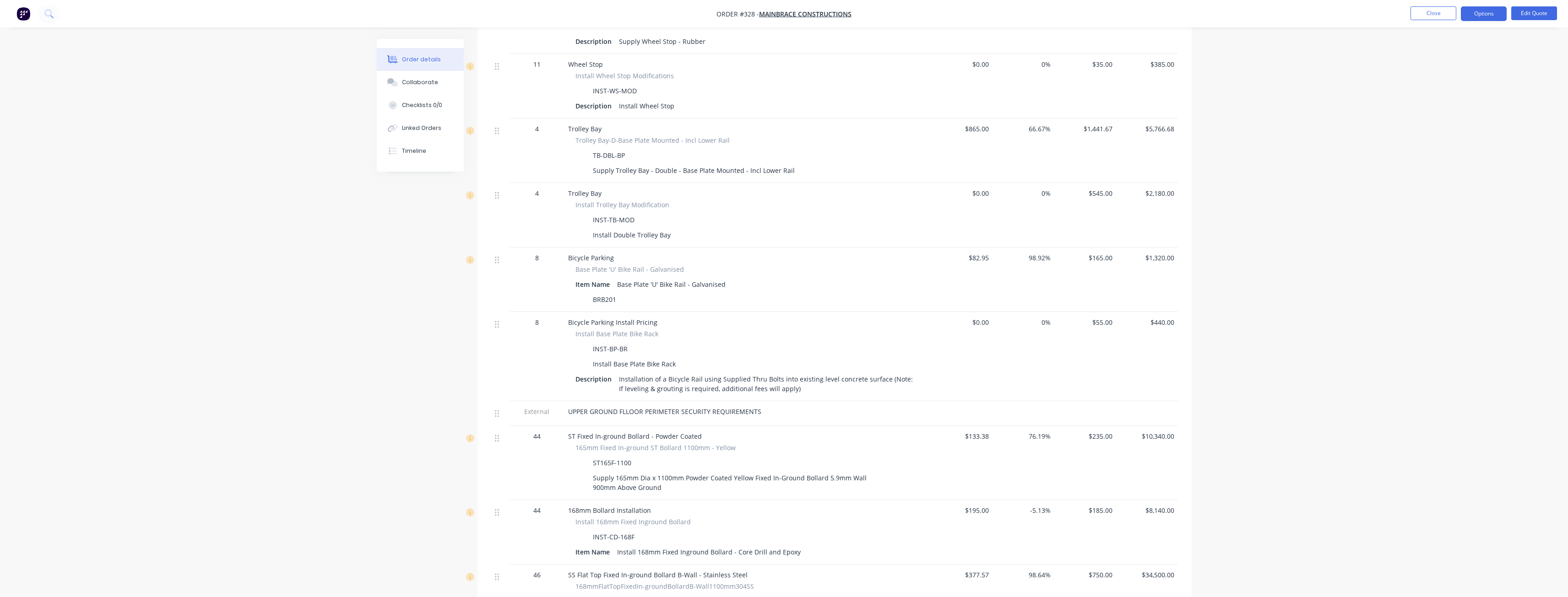
scroll to position [549, 0]
click at [1537, 8] on button "Edit Quote" at bounding box center [1534, 13] width 46 height 13
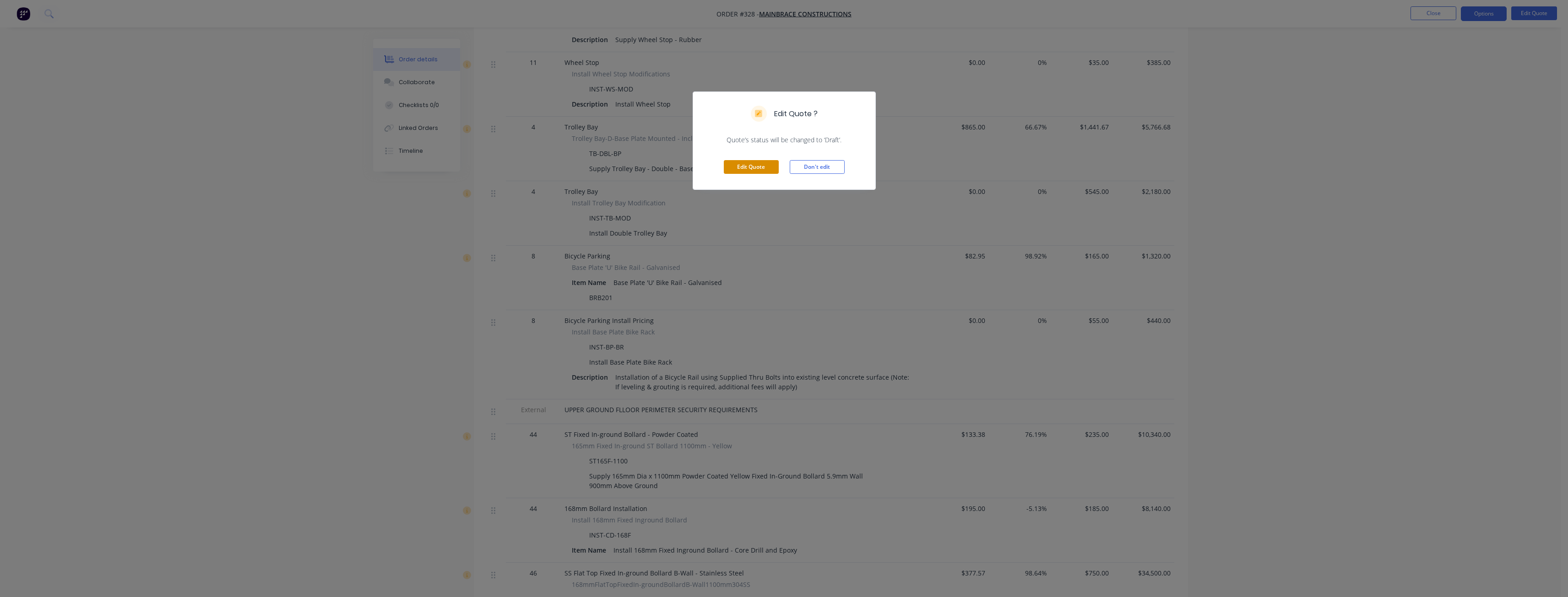
click at [743, 165] on button "Edit Quote" at bounding box center [751, 167] width 55 height 13
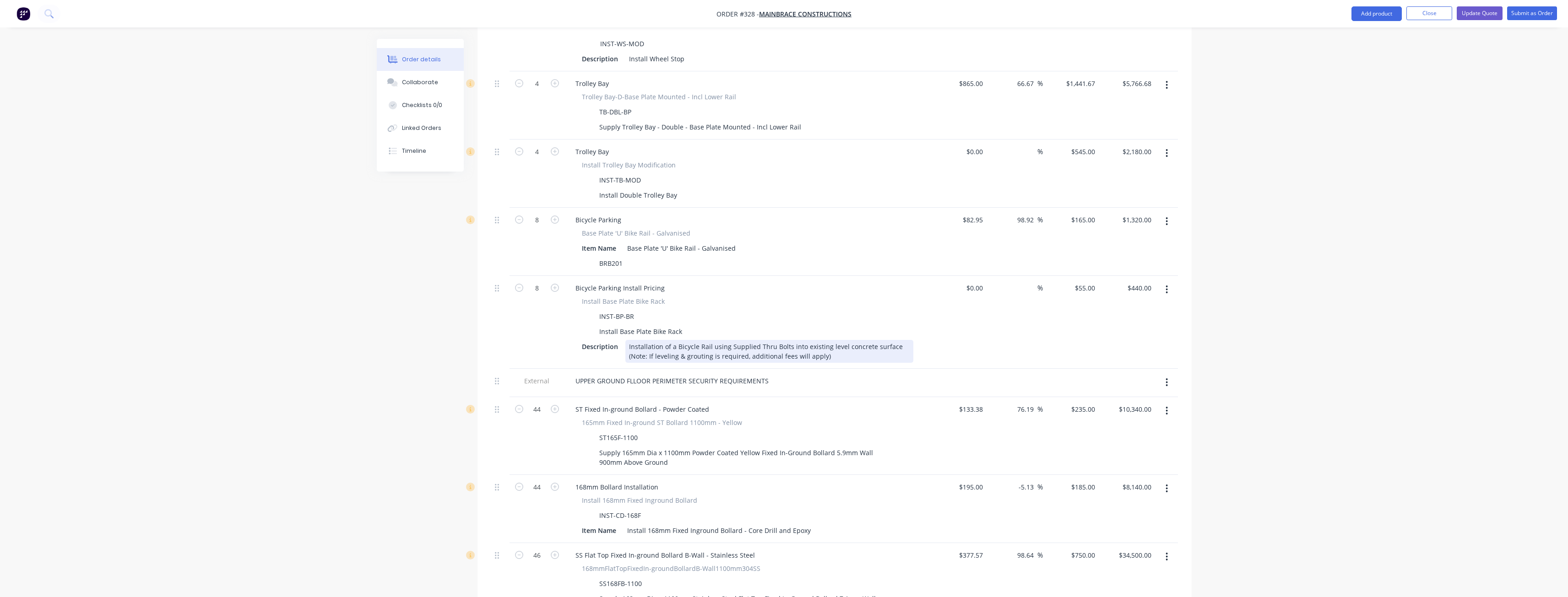
scroll to position [640, 0]
drag, startPoint x: 636, startPoint y: 355, endPoint x: 633, endPoint y: 368, distance: 13.3
click at [634, 368] on div "UPPER GROUND FLLOOR PERIMETER SECURITY REQUIREMENTS" at bounding box center [747, 383] width 366 height 28
click at [852, 374] on div "UPPER GROUND FLOOR PERIMETER SECURITY REQUIREMENTS" at bounding box center [747, 381] width 359 height 13
click at [1477, 10] on button "Update Quote" at bounding box center [1479, 13] width 46 height 13
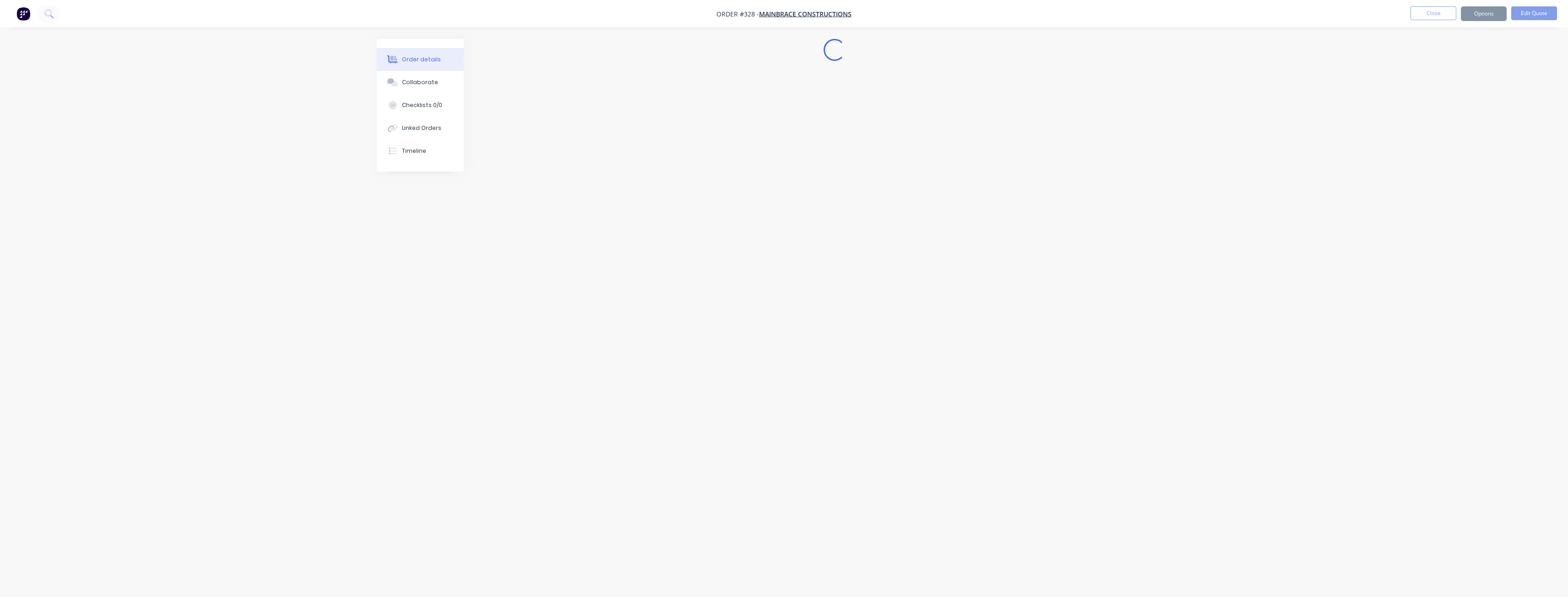
scroll to position [0, 0]
